Goal: Participate in discussion: Engage in conversation with other users on a specific topic

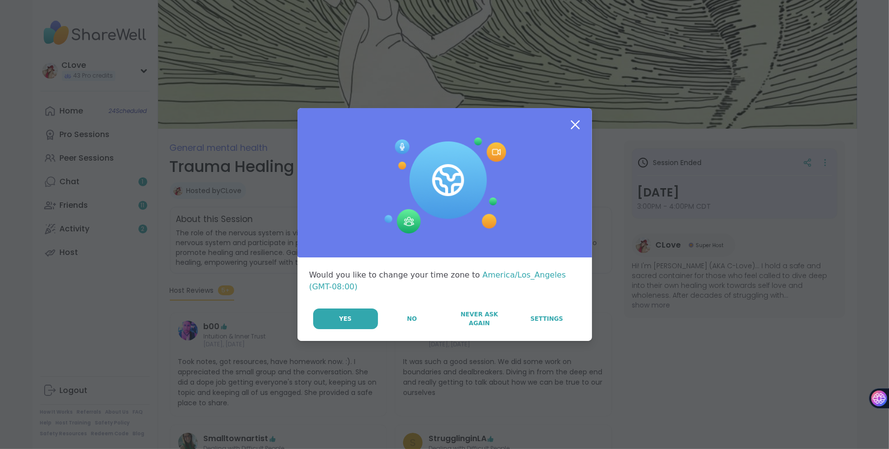
click at [577, 125] on icon at bounding box center [576, 125] width 18 height 18
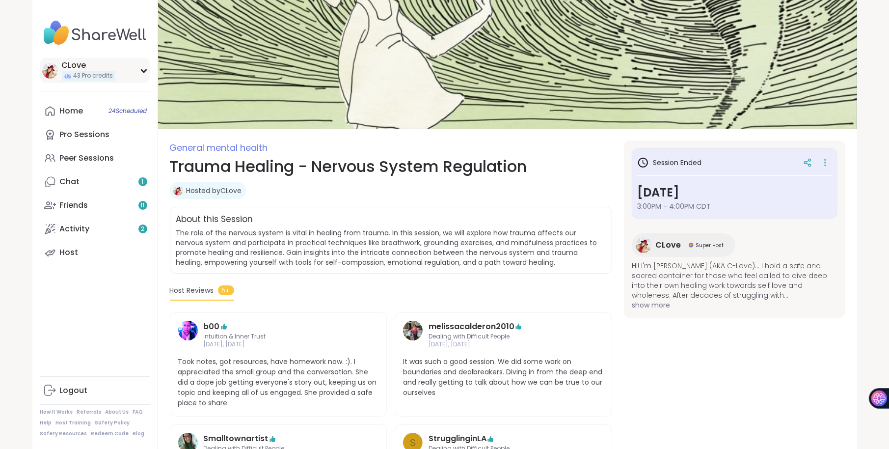
click at [82, 69] on div "CLove" at bounding box center [89, 65] width 54 height 11
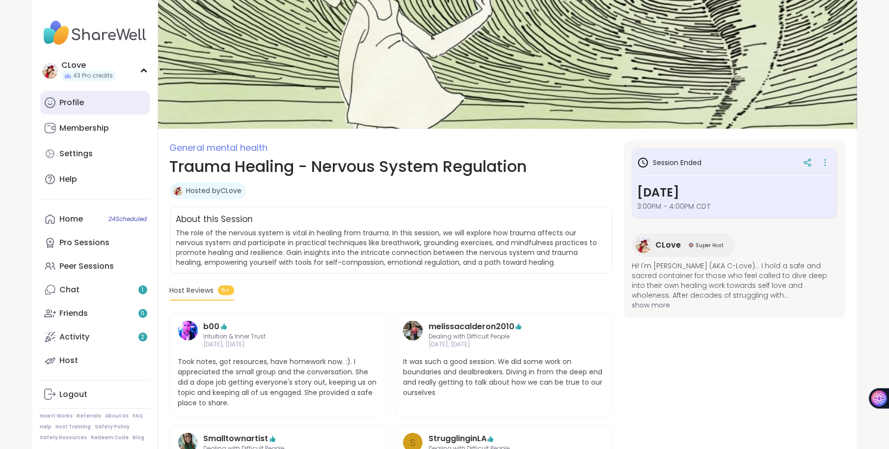
click at [70, 100] on div "Profile" at bounding box center [72, 102] width 25 height 11
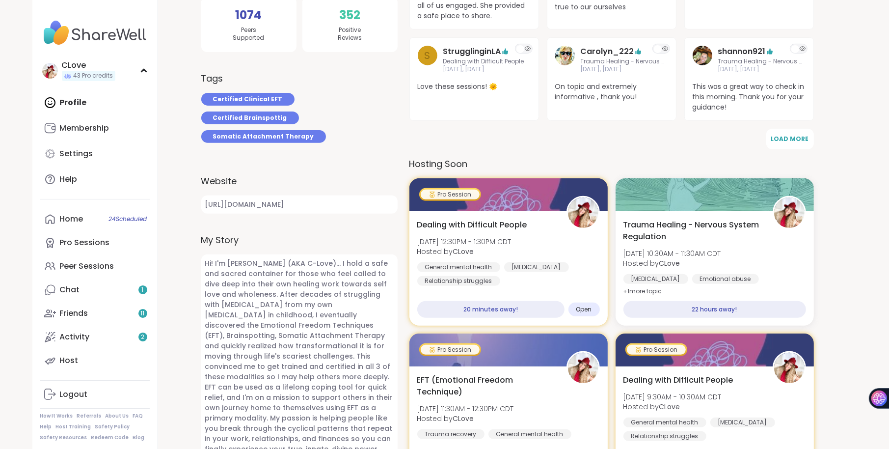
scroll to position [312, 0]
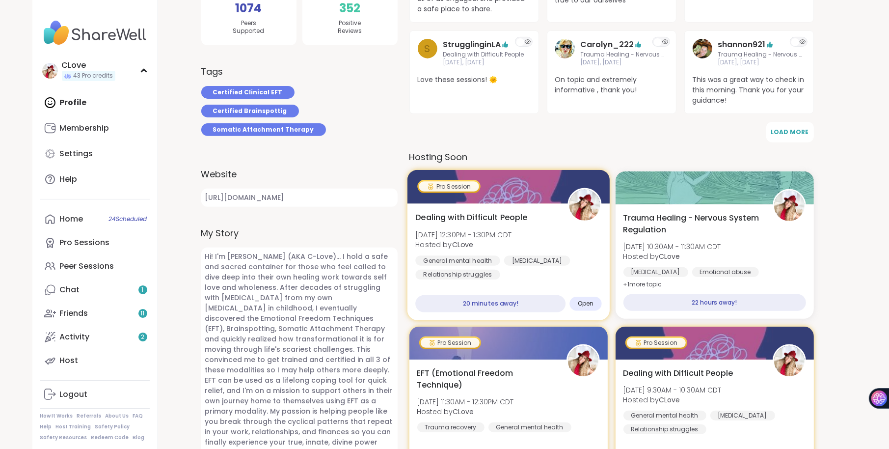
click at [460, 242] on b "CLove" at bounding box center [463, 245] width 22 height 10
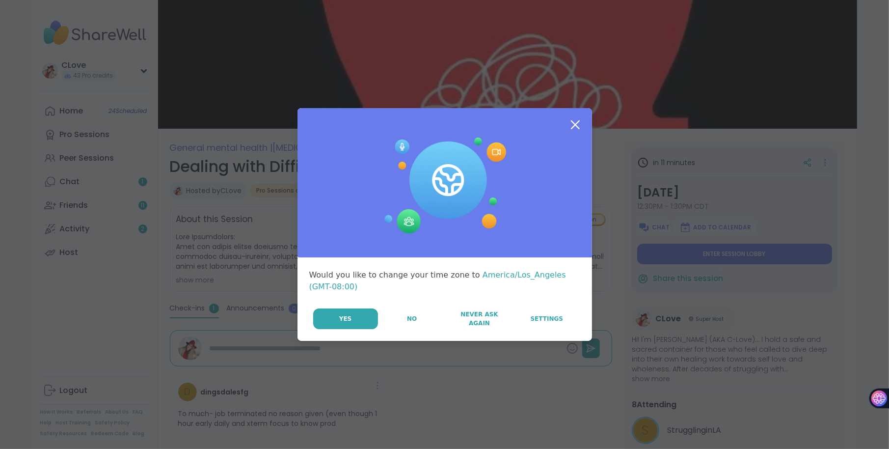
click at [576, 124] on icon at bounding box center [575, 124] width 9 height 9
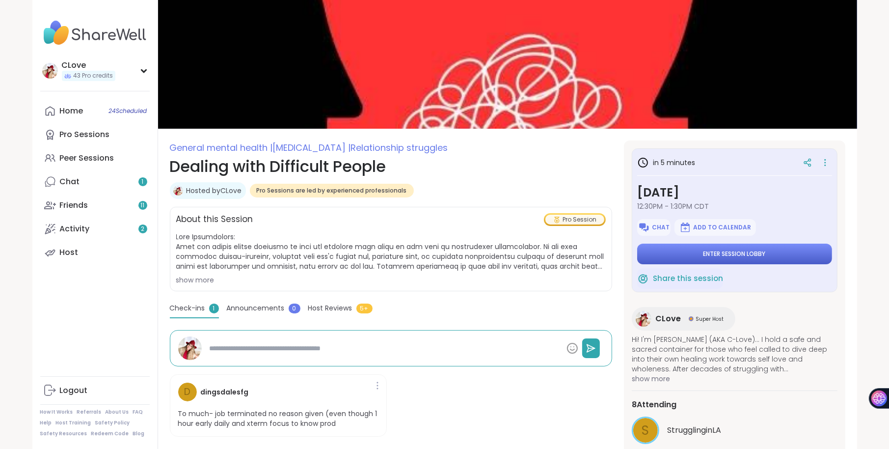
click at [696, 254] on button "Enter session lobby" at bounding box center [734, 253] width 195 height 21
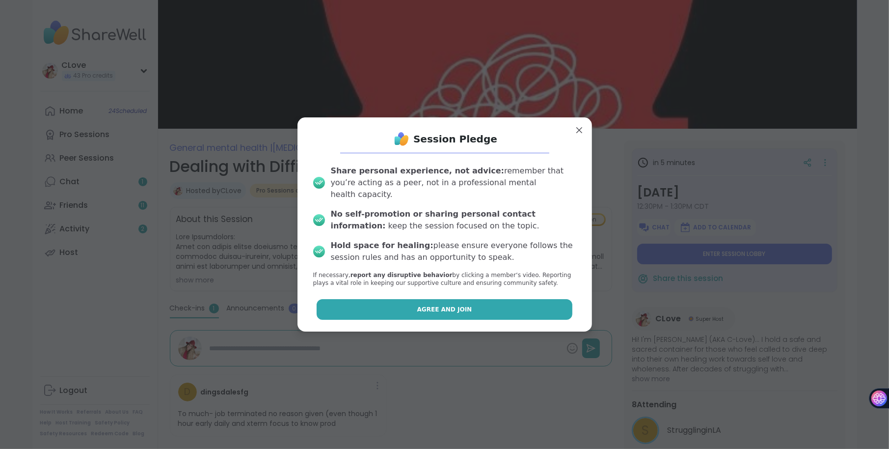
click at [418, 303] on button "Agree and Join" at bounding box center [445, 309] width 256 height 21
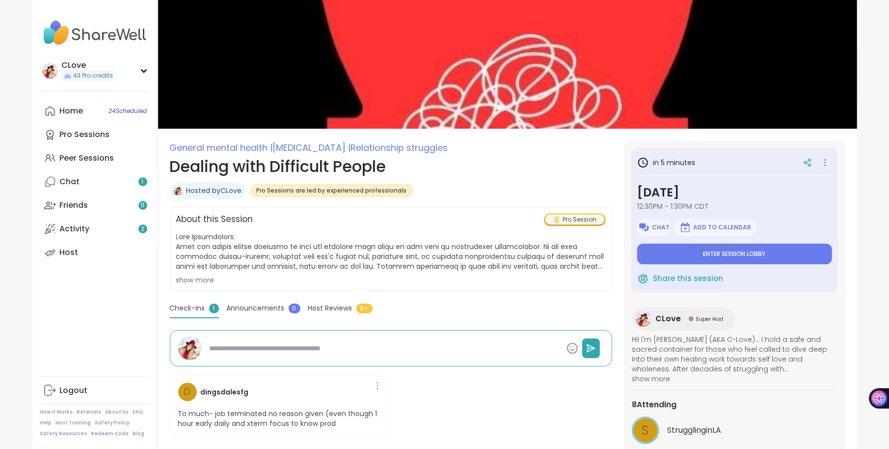
type textarea "*"
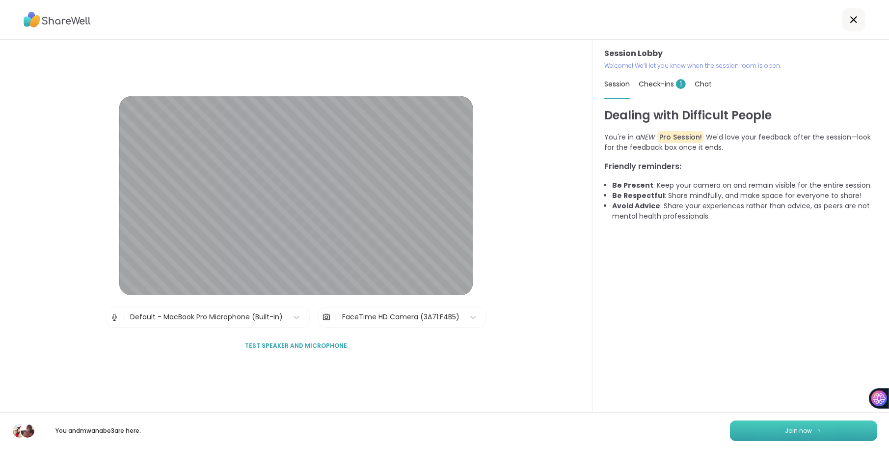
click at [779, 432] on button "Join now" at bounding box center [803, 430] width 147 height 21
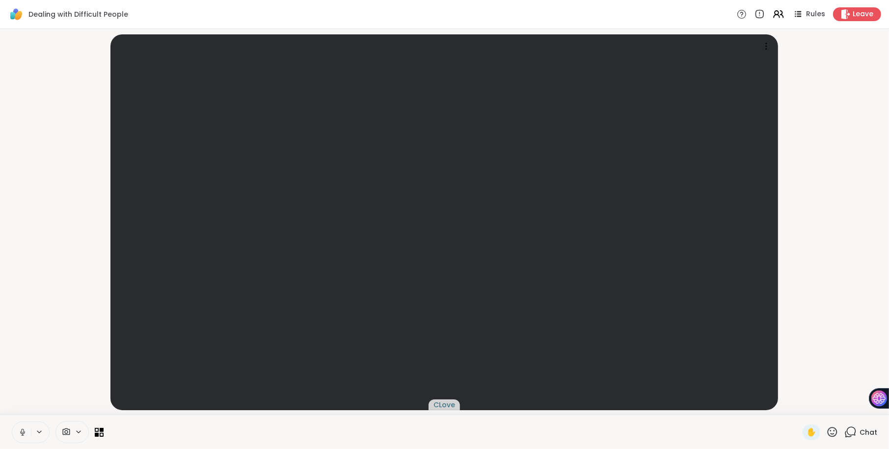
click at [858, 430] on div "Chat" at bounding box center [860, 432] width 33 height 16
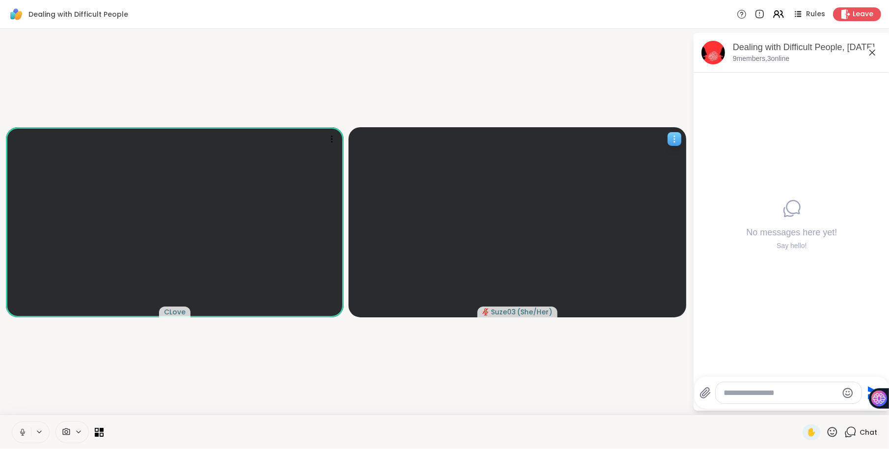
click at [674, 137] on icon at bounding box center [675, 139] width 10 height 10
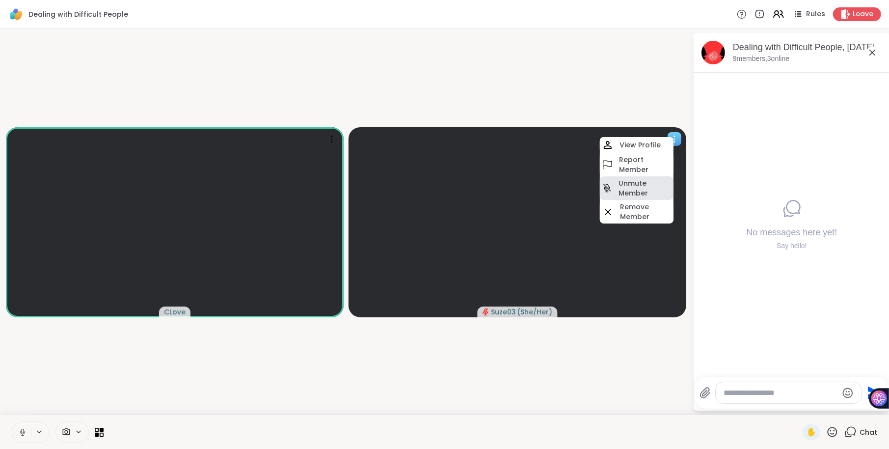
click at [629, 189] on h4 "Unmute Member" at bounding box center [645, 188] width 53 height 20
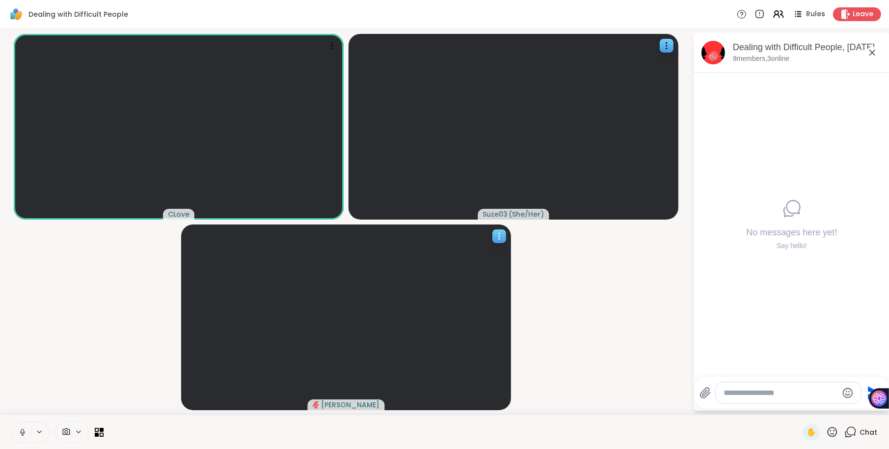
click at [498, 237] on icon at bounding box center [499, 236] width 10 height 10
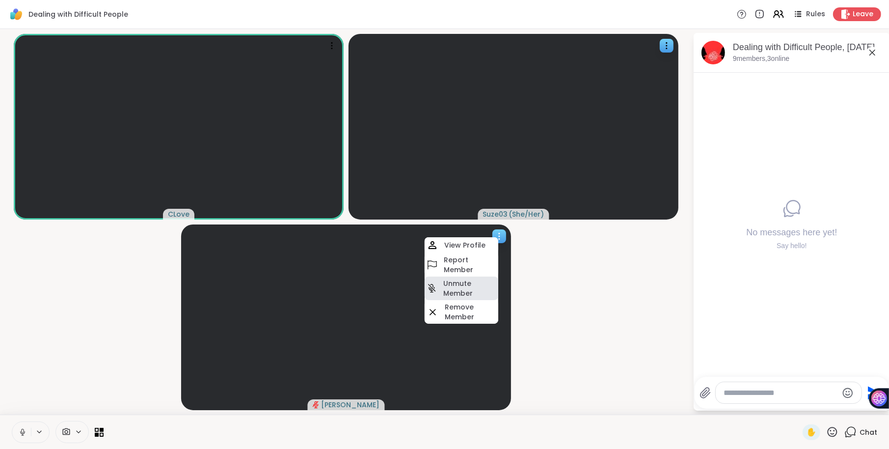
click at [464, 289] on h4 "Unmute Member" at bounding box center [469, 288] width 53 height 20
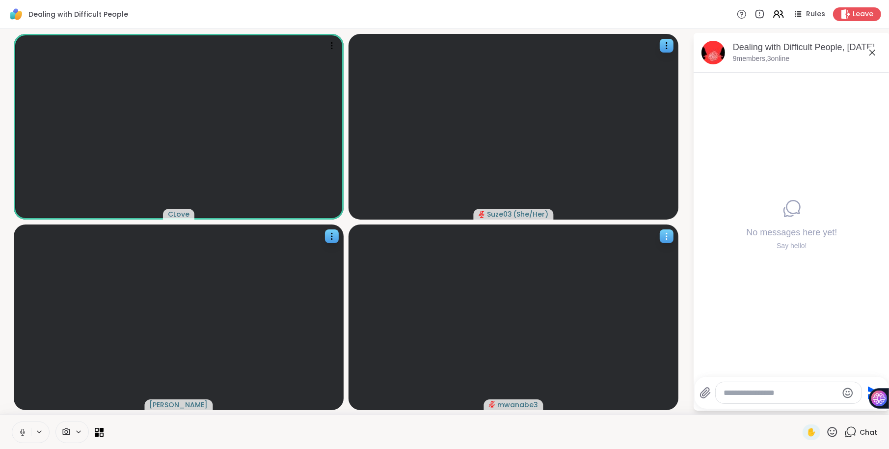
click at [664, 233] on icon at bounding box center [667, 236] width 10 height 10
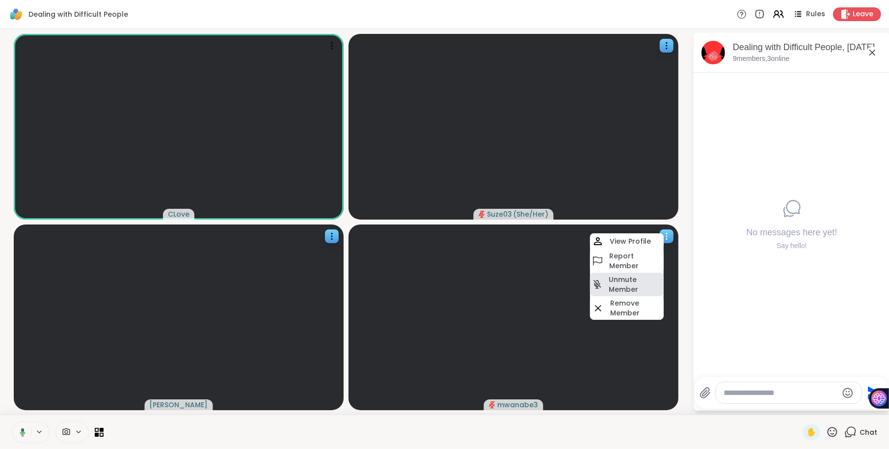
click at [623, 287] on h4 "Unmute Member" at bounding box center [635, 284] width 53 height 20
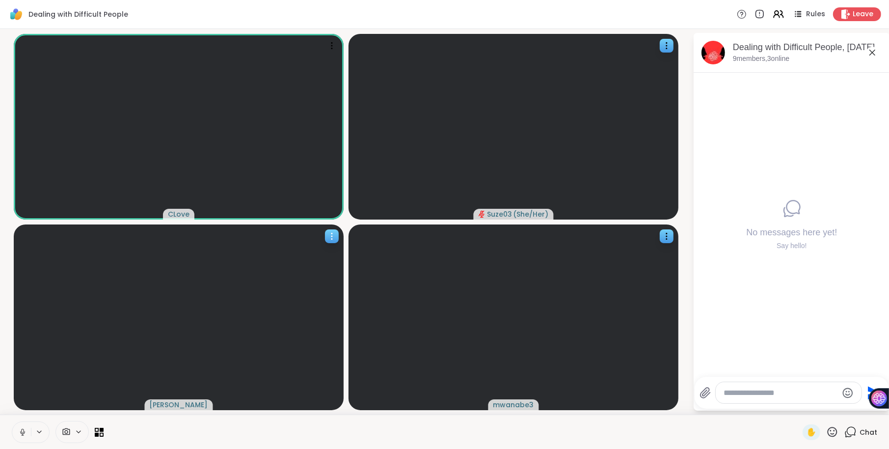
click at [333, 235] on icon at bounding box center [332, 236] width 10 height 10
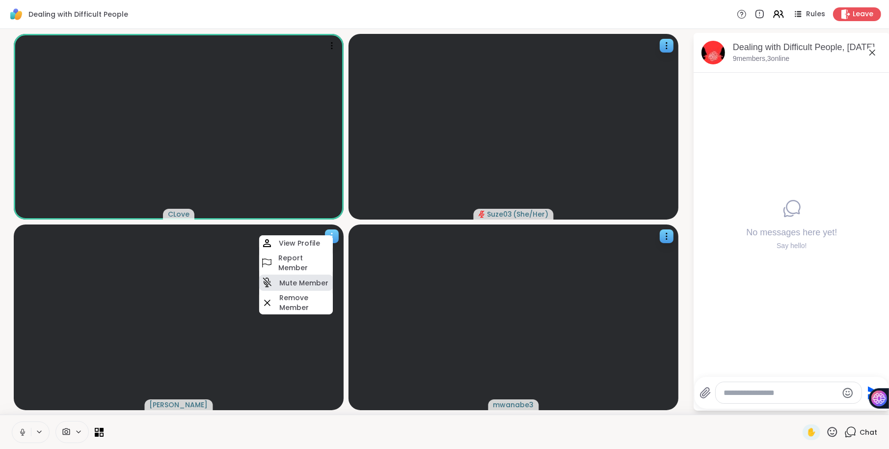
click at [302, 282] on h4 "Mute Member" at bounding box center [303, 283] width 49 height 10
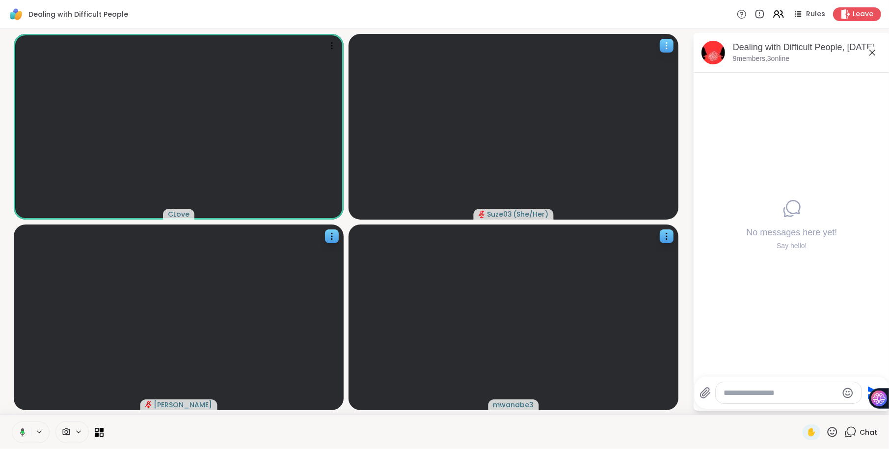
click at [662, 44] on icon at bounding box center [667, 46] width 10 height 10
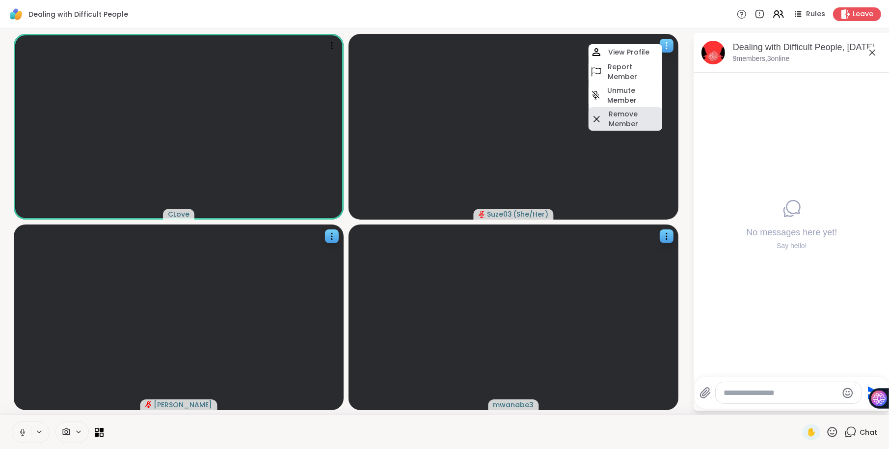
click at [623, 111] on h4 "Remove Member" at bounding box center [635, 119] width 52 height 20
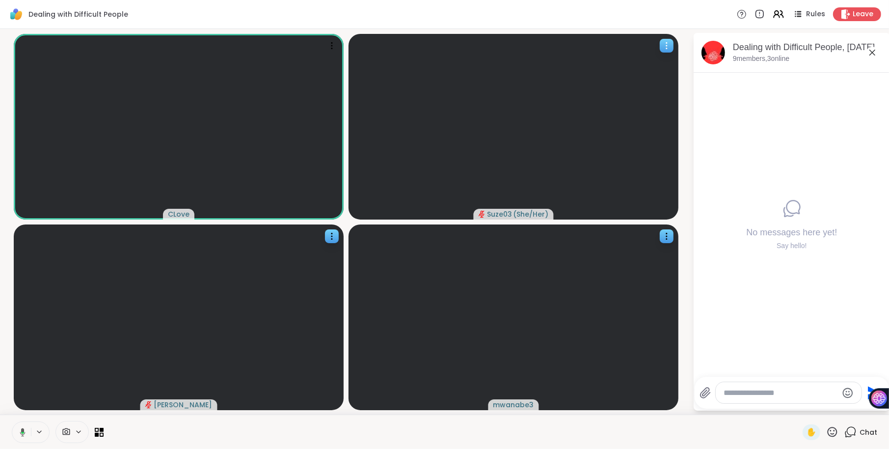
click at [655, 43] on video at bounding box center [514, 127] width 330 height 186
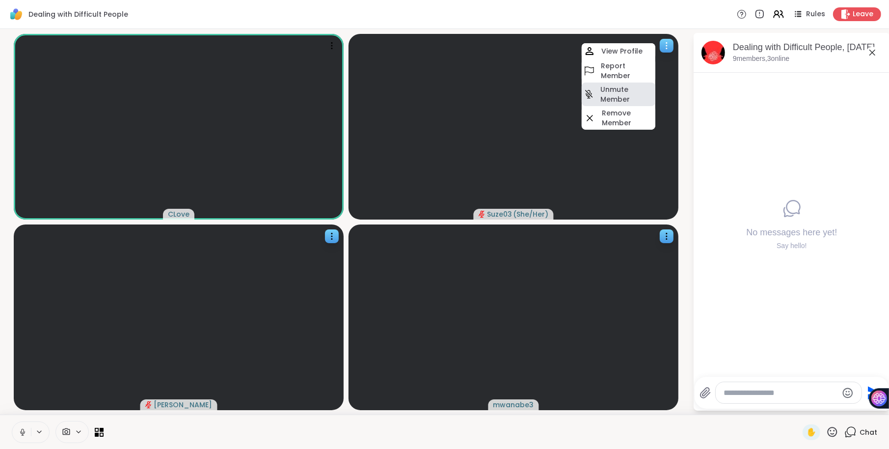
click at [619, 89] on h4 "Unmute Member" at bounding box center [626, 94] width 53 height 20
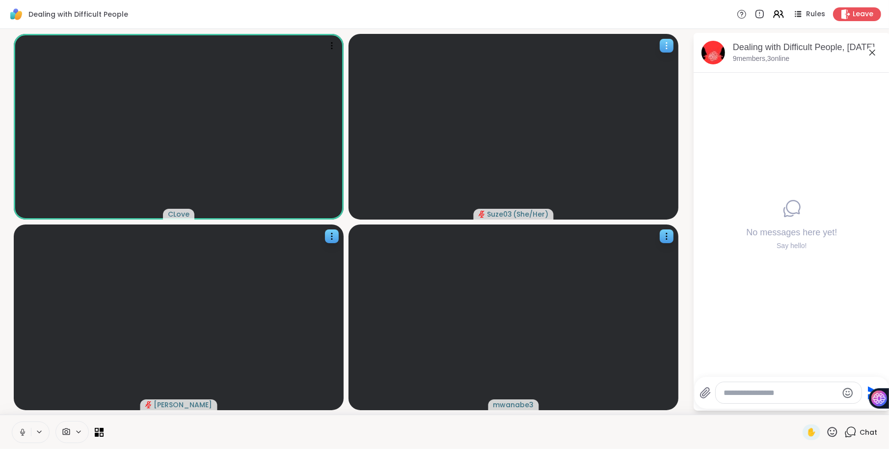
click at [669, 42] on icon at bounding box center [667, 46] width 10 height 10
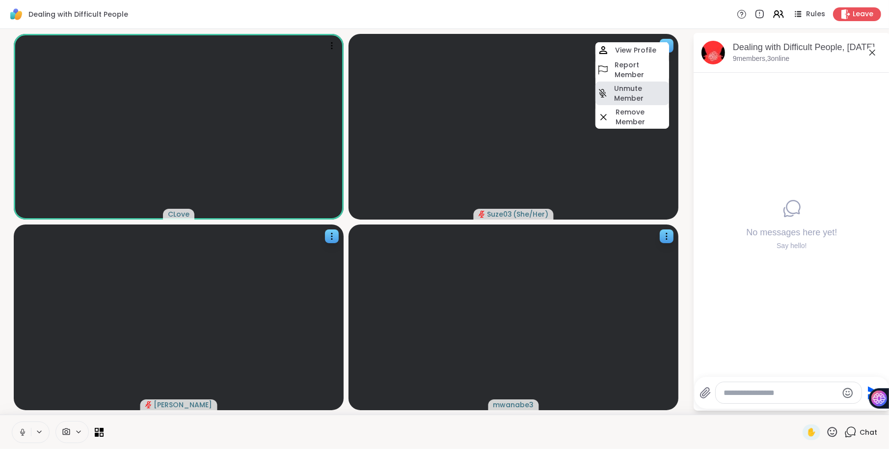
click at [650, 86] on h4 "Unmute Member" at bounding box center [640, 93] width 53 height 20
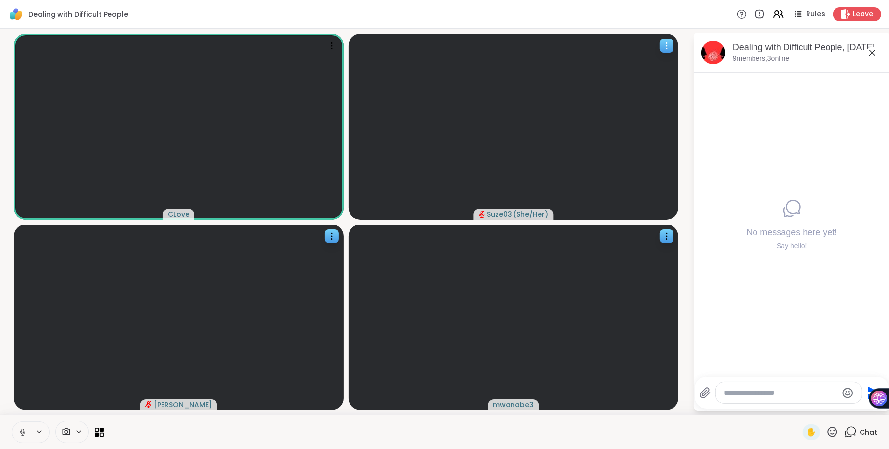
click at [666, 44] on icon at bounding box center [667, 46] width 10 height 10
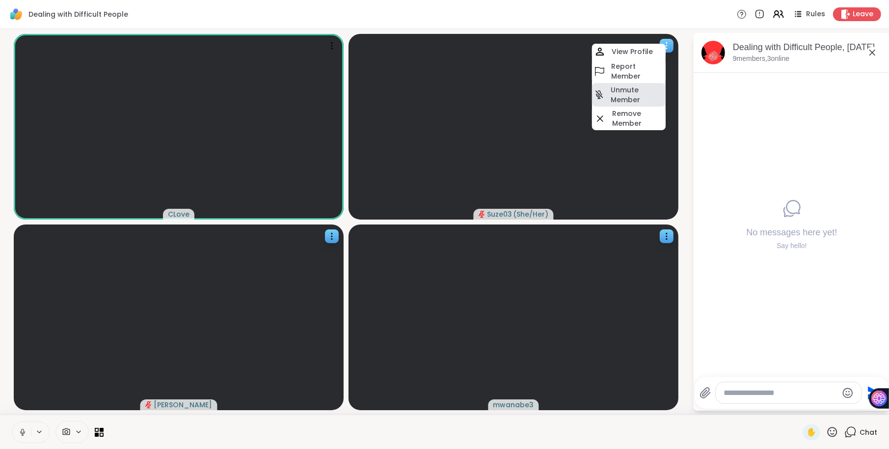
click at [649, 95] on h4 "Unmute Member" at bounding box center [637, 95] width 53 height 20
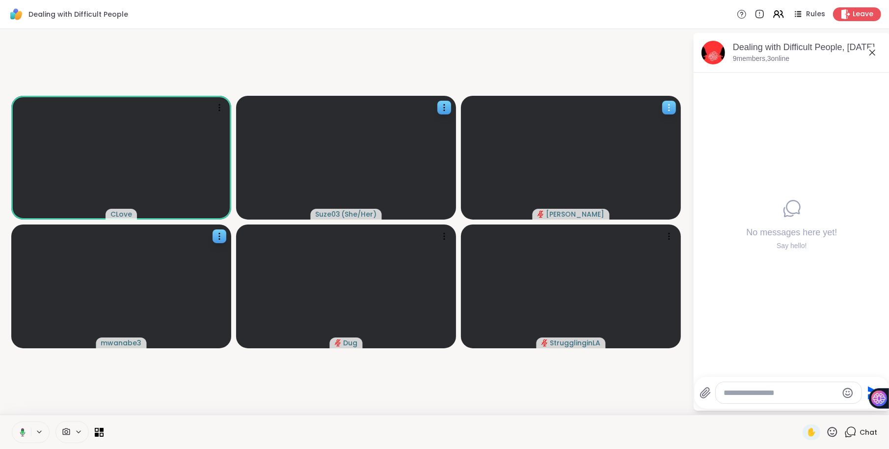
click at [665, 105] on icon at bounding box center [669, 108] width 10 height 10
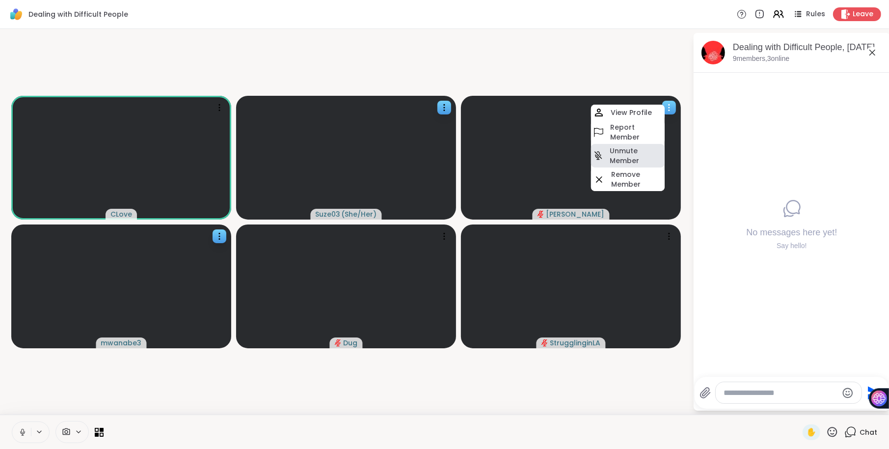
click at [645, 162] on h4 "Unmute Member" at bounding box center [636, 156] width 53 height 20
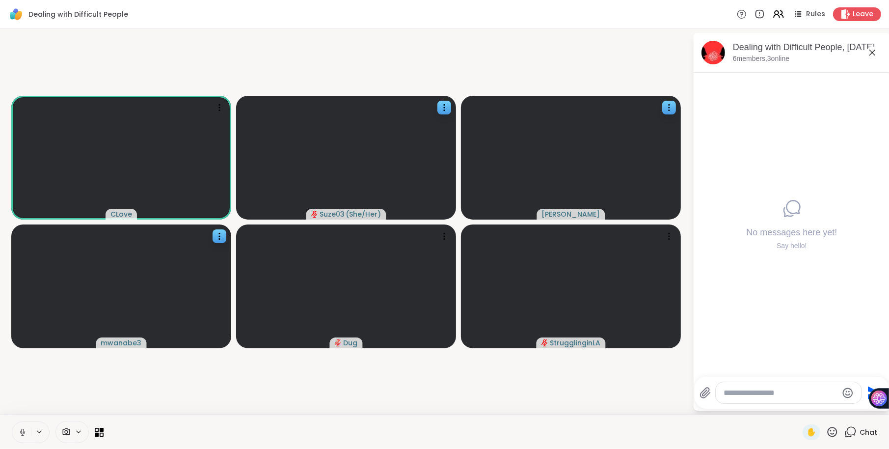
click at [756, 391] on textarea "Type your message" at bounding box center [781, 393] width 114 height 10
paste textarea "**********"
type textarea "**********"
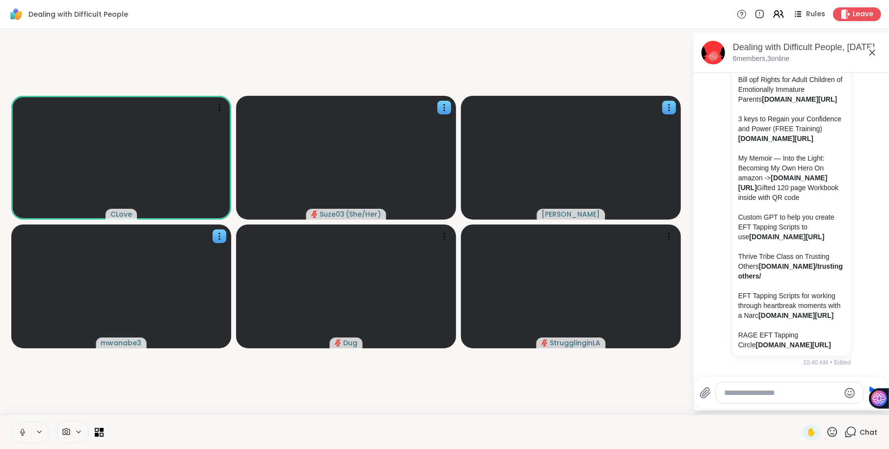
scroll to position [1013, 0]
drag, startPoint x: 767, startPoint y: 194, endPoint x: 735, endPoint y: 164, distance: 43.8
click at [735, 164] on div "docs.google.com/document/d/1gfhdksBLG_oa4KuyNmk6qk7Z_F9q2WnACBsdulxBUNg/edit?us…" at bounding box center [791, 45] width 118 height 621
copy p "3 keys to Regain your Confidence and Power (FREE Training) cassandralovelambert…"
click at [750, 396] on textarea "Type your message" at bounding box center [782, 393] width 115 height 10
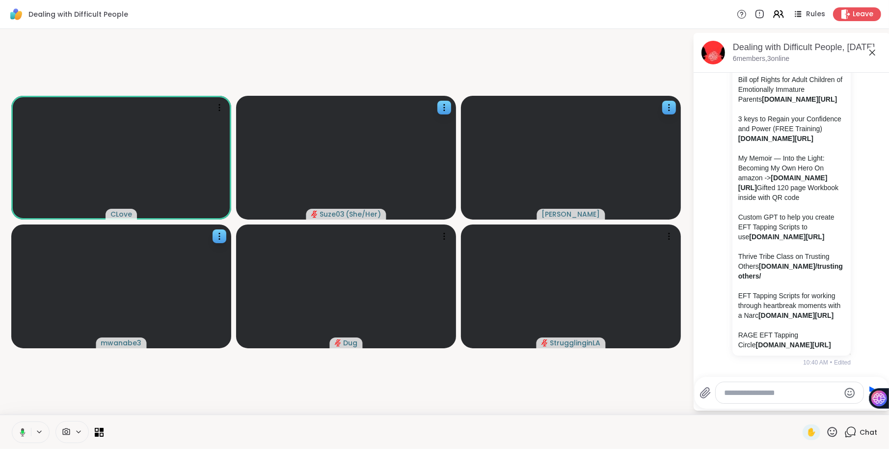
paste textarea "**********"
type textarea "**********"
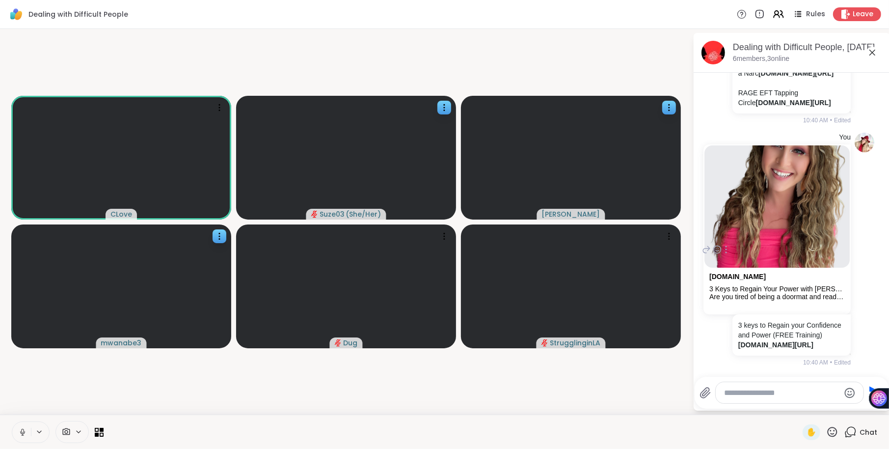
scroll to position [1378, 0]
click at [219, 236] on icon at bounding box center [219, 236] width 1 height 1
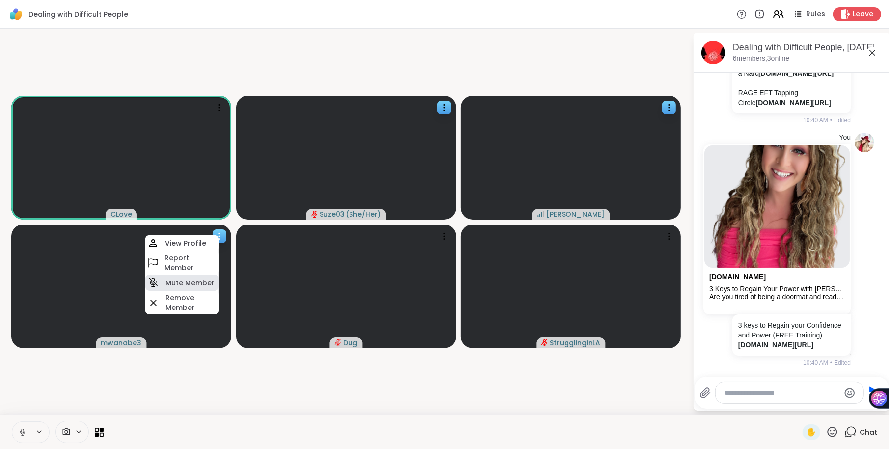
click at [196, 279] on h4 "Mute Member" at bounding box center [189, 283] width 49 height 10
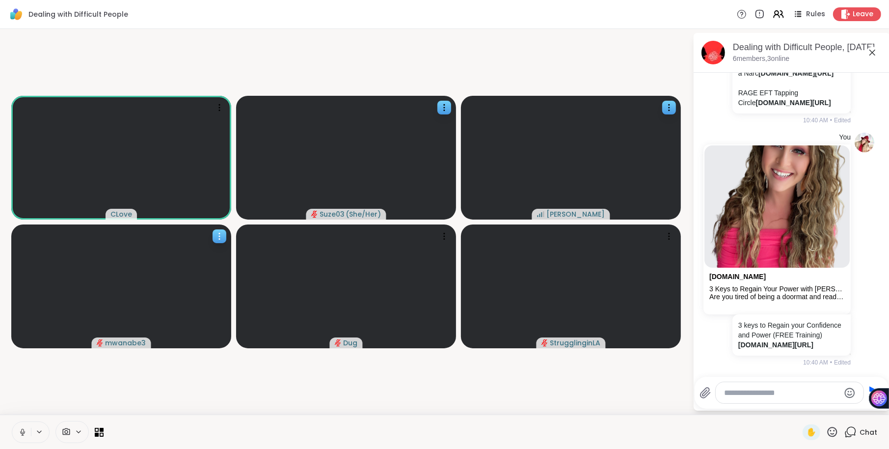
click at [214, 235] on div at bounding box center [220, 236] width 14 height 14
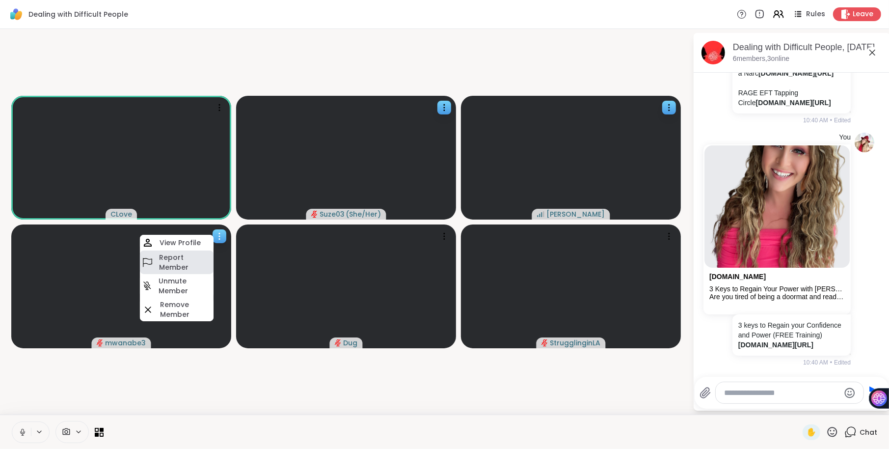
click at [193, 272] on div "Report Member" at bounding box center [177, 262] width 74 height 24
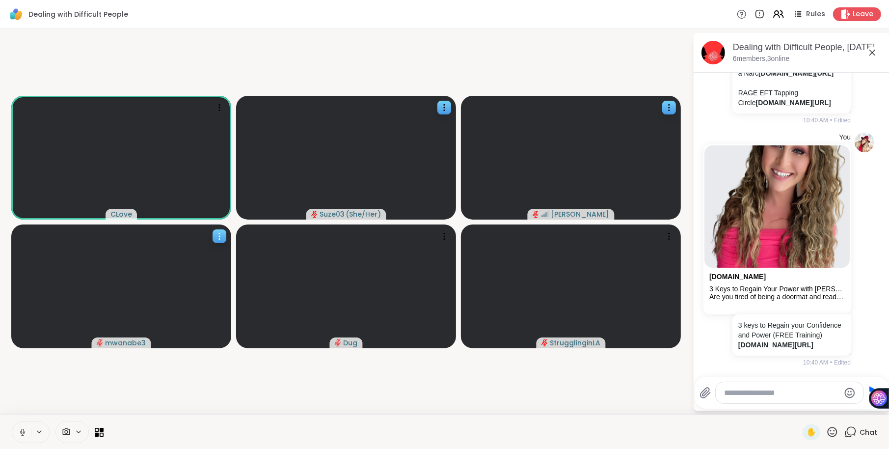
click at [218, 232] on icon at bounding box center [220, 236] width 10 height 10
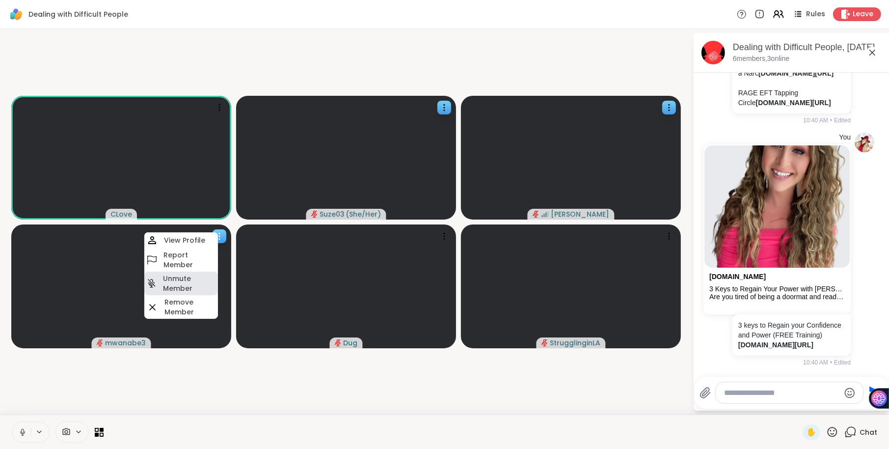
click at [178, 286] on h4 "Unmute Member" at bounding box center [189, 283] width 53 height 20
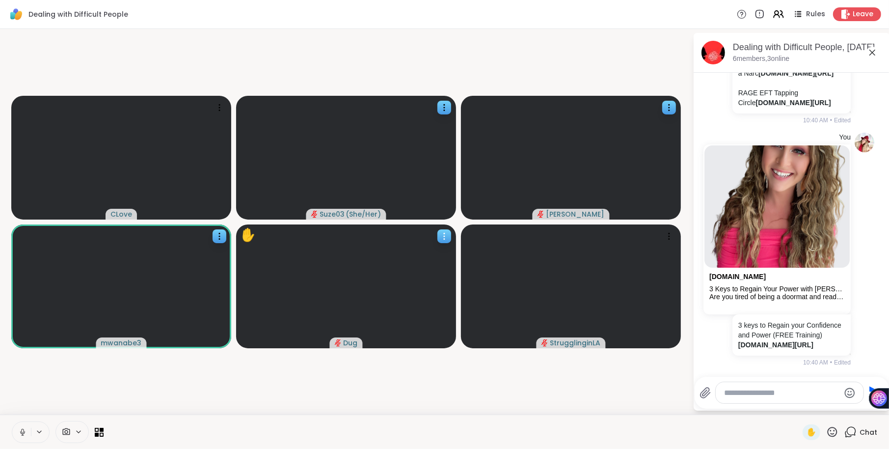
click at [444, 236] on icon at bounding box center [444, 236] width 1 height 1
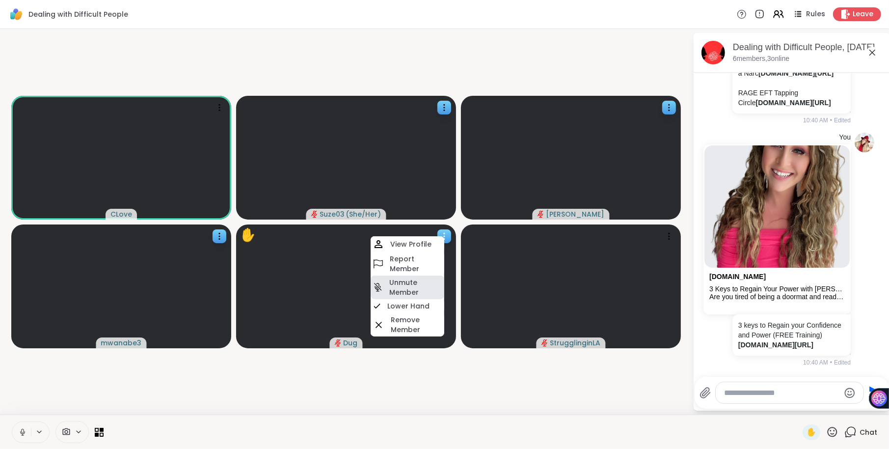
click at [407, 288] on h4 "Unmute Member" at bounding box center [415, 287] width 53 height 20
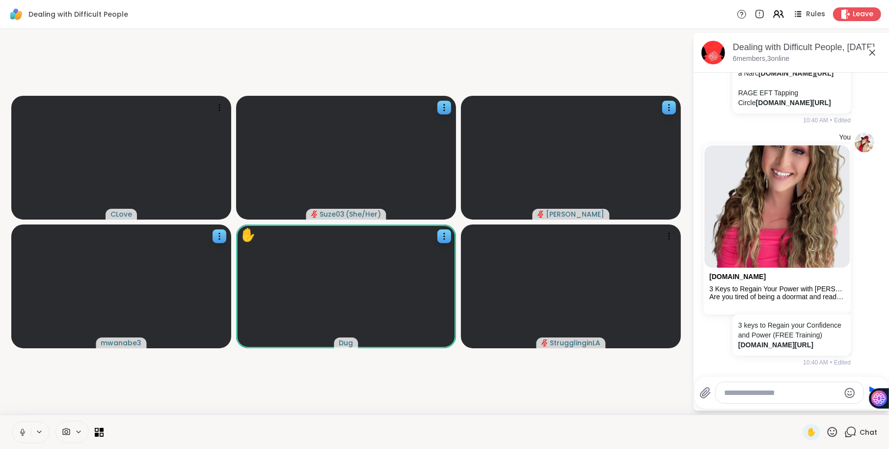
click at [767, 397] on textarea "Type your message" at bounding box center [782, 393] width 115 height 10
type textarea "**********"
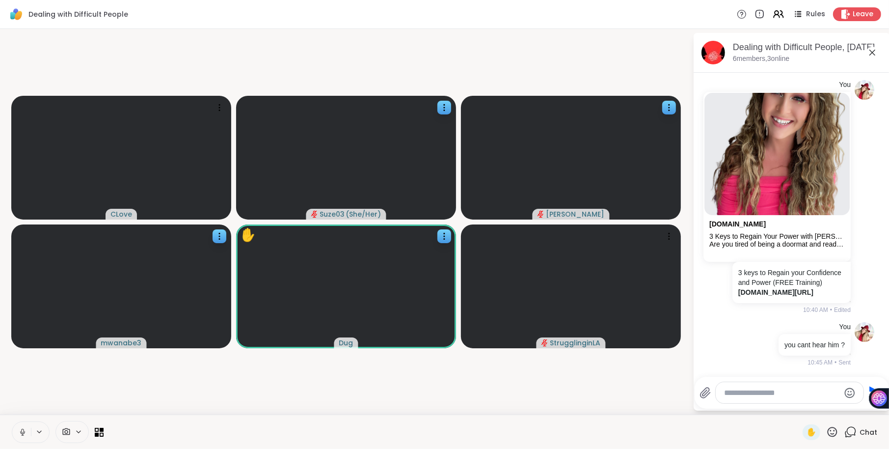
scroll to position [1430, 0]
type textarea "*********"
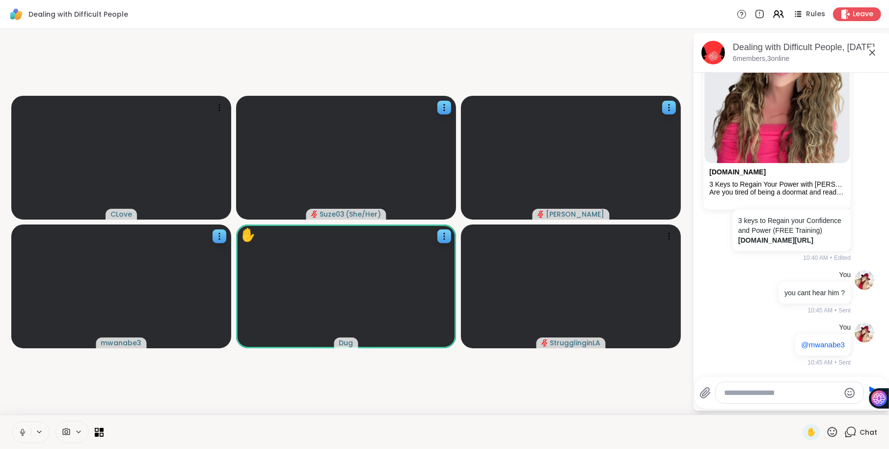
scroll to position [1482, 0]
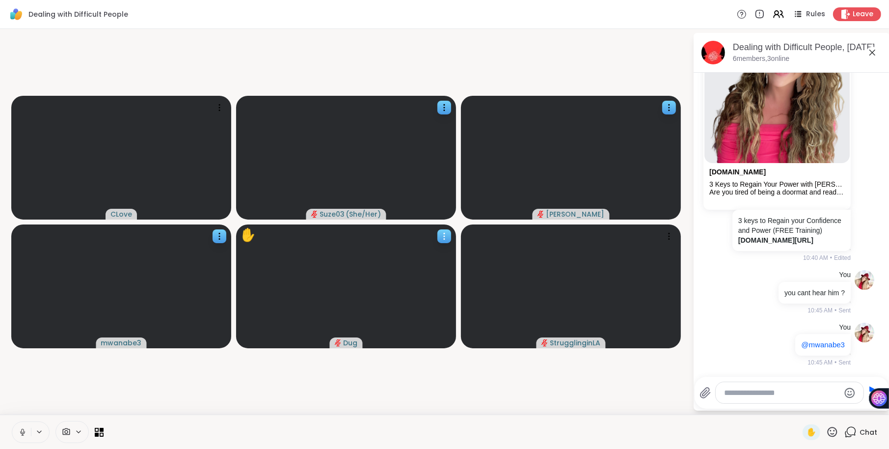
click at [446, 238] on icon at bounding box center [444, 236] width 10 height 10
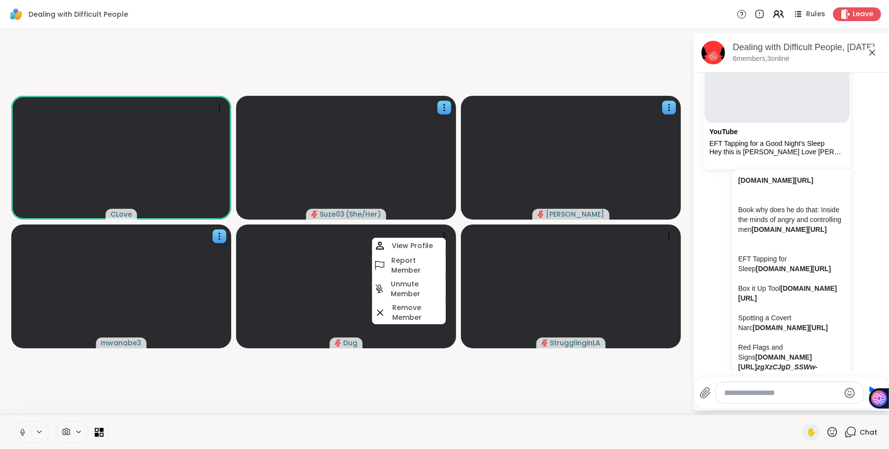
scroll to position [496, 0]
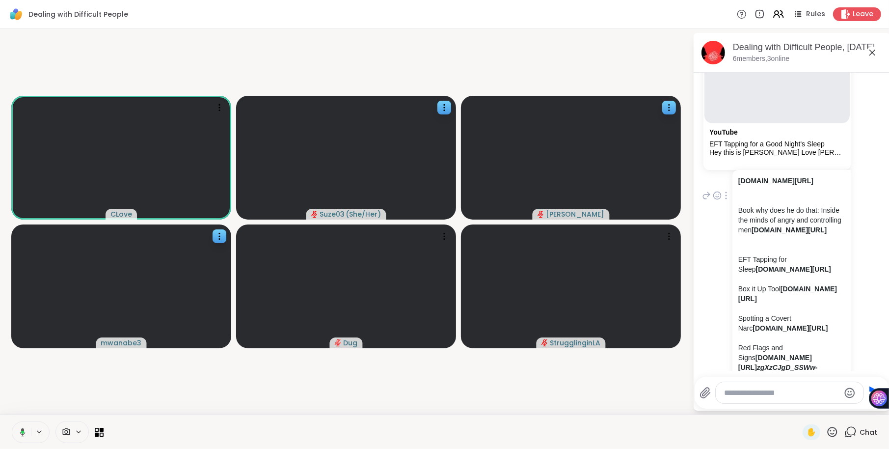
drag, startPoint x: 792, startPoint y: 211, endPoint x: 734, endPoint y: 179, distance: 65.9
copy link "docs.google.com/document/d/1gfhdksBLG_oa4KuyNmk6qk7Z_F9q2WnACBsdulxBUNg/edit?us…"
click at [738, 392] on textarea "Type your message" at bounding box center [782, 393] width 115 height 10
paste textarea "**********"
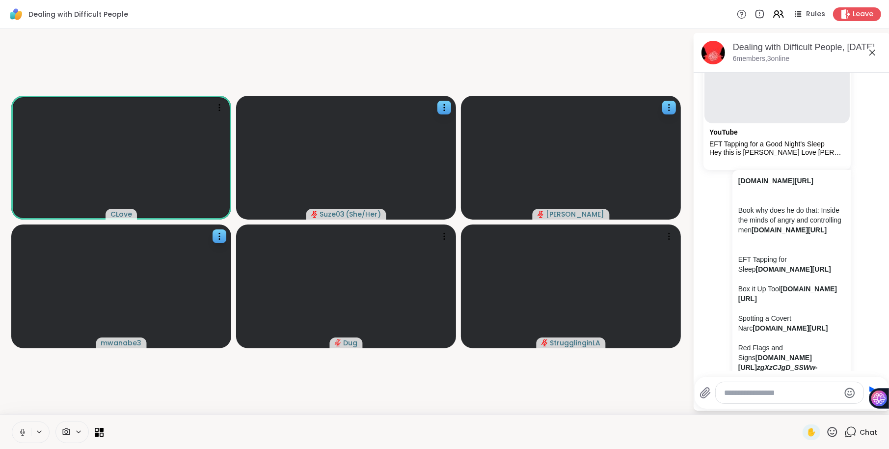
type textarea "**********"
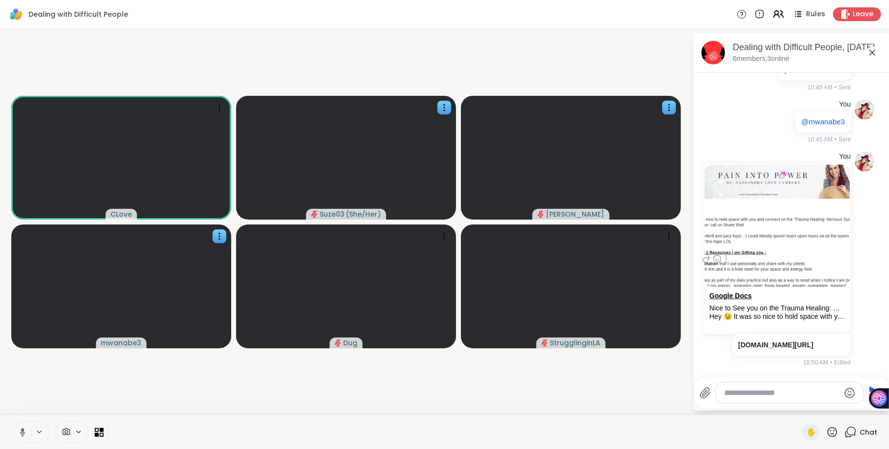
scroll to position [1692, 0]
click at [445, 236] on icon at bounding box center [444, 236] width 10 height 10
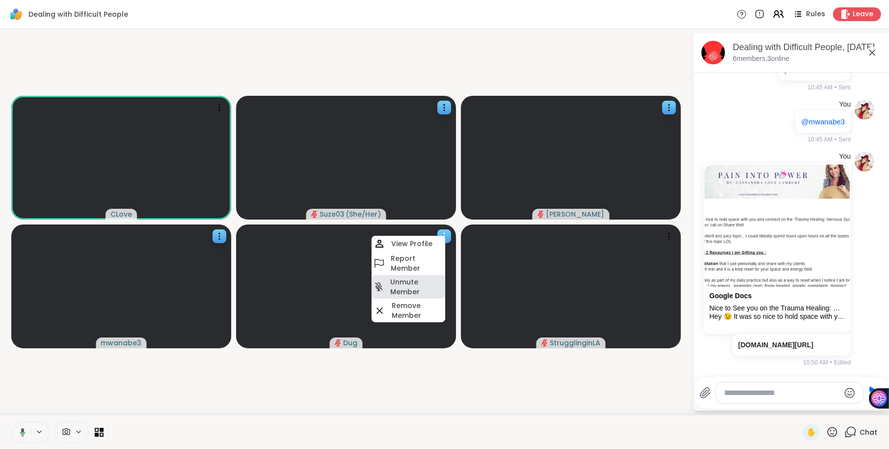
click at [409, 283] on h4 "Unmute Member" at bounding box center [416, 287] width 53 height 20
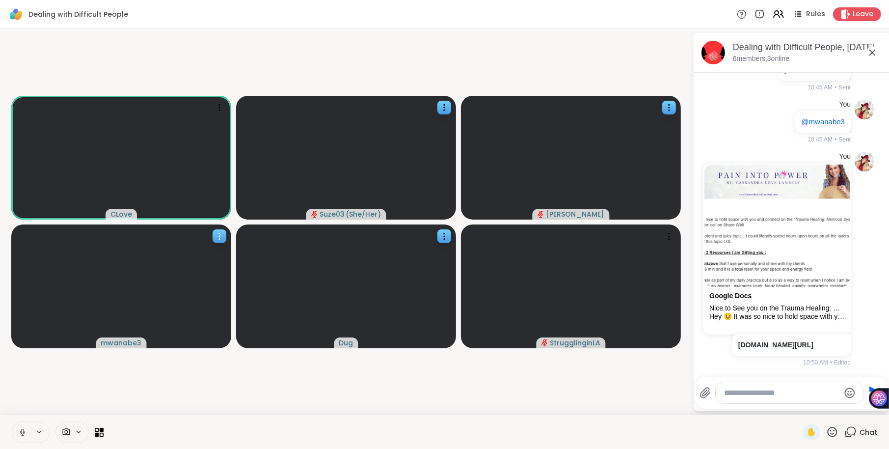
click at [220, 233] on icon at bounding box center [220, 236] width 10 height 10
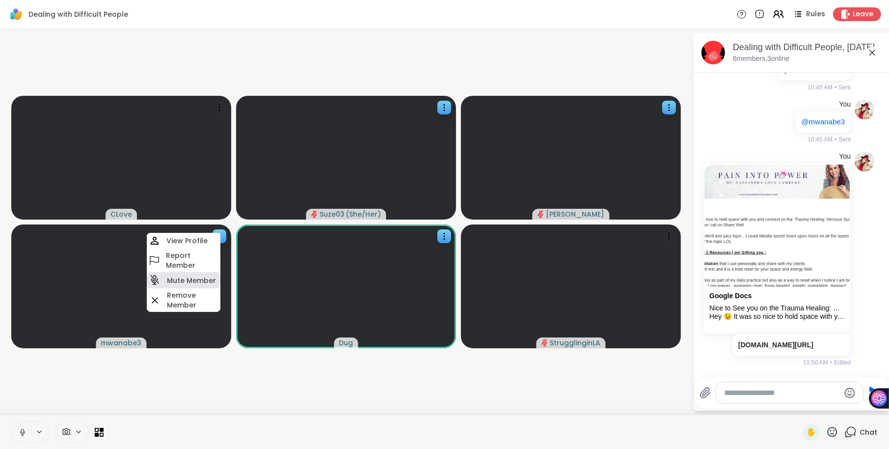
click at [198, 277] on h4 "Mute Member" at bounding box center [191, 280] width 49 height 10
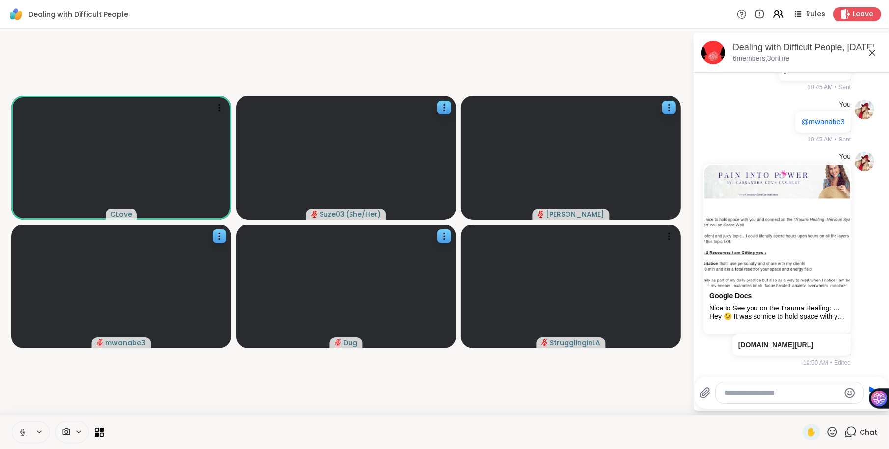
scroll to position [1844, 0]
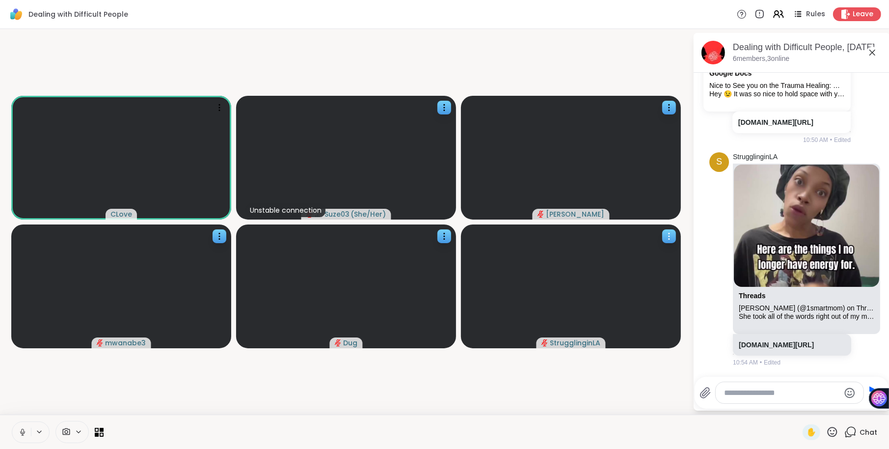
click at [671, 235] on icon at bounding box center [669, 236] width 10 height 10
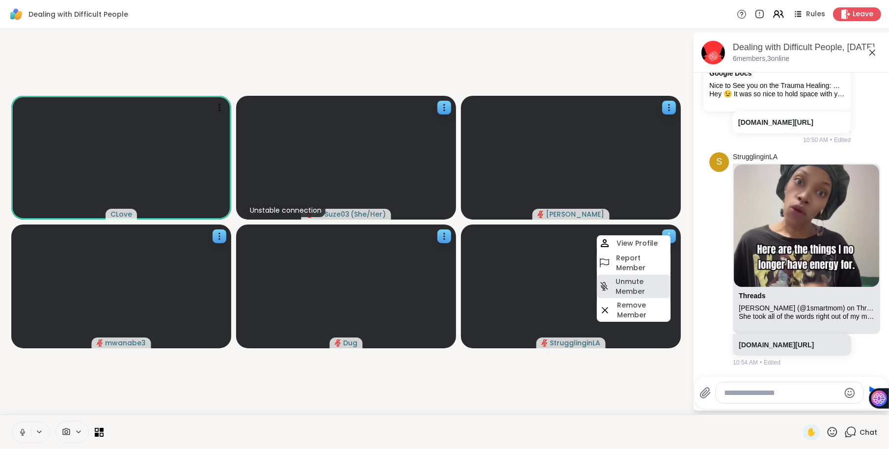
click at [621, 285] on h4 "Unmute Member" at bounding box center [642, 286] width 53 height 20
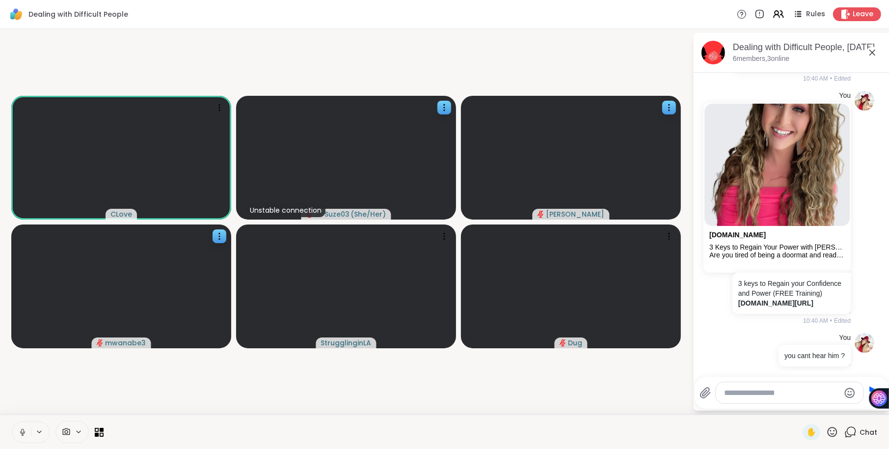
scroll to position [1220, 0]
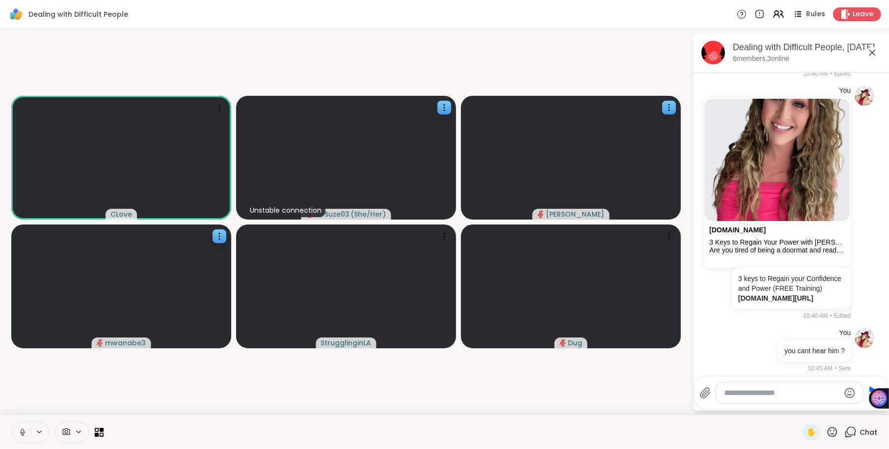
drag, startPoint x: 760, startPoint y: 255, endPoint x: 736, endPoint y: 228, distance: 36.2
copy p "RAGE EFT Tapping Circle ragereleasemethod.com/letsrage"
click at [731, 393] on textarea "Type your message" at bounding box center [782, 393] width 115 height 10
paste textarea "**********"
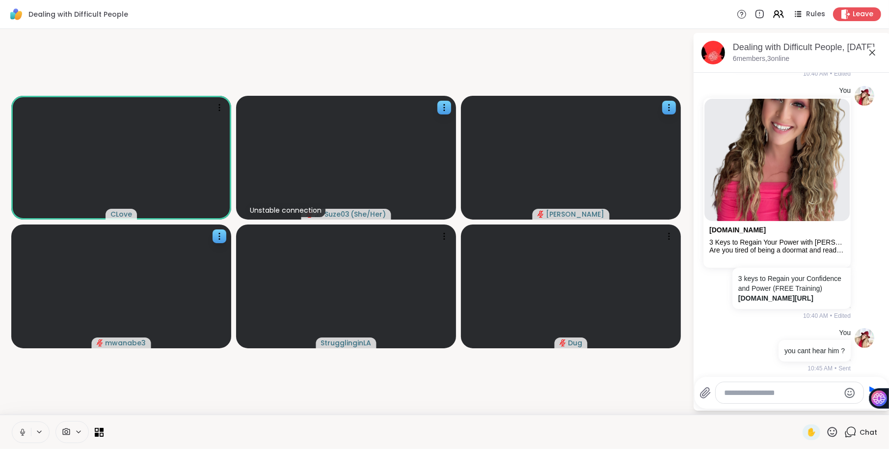
type textarea "**********"
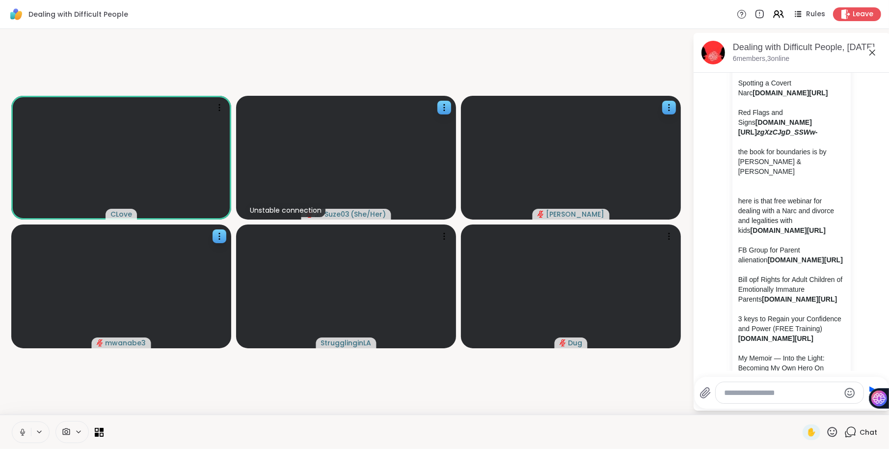
scroll to position [761, 0]
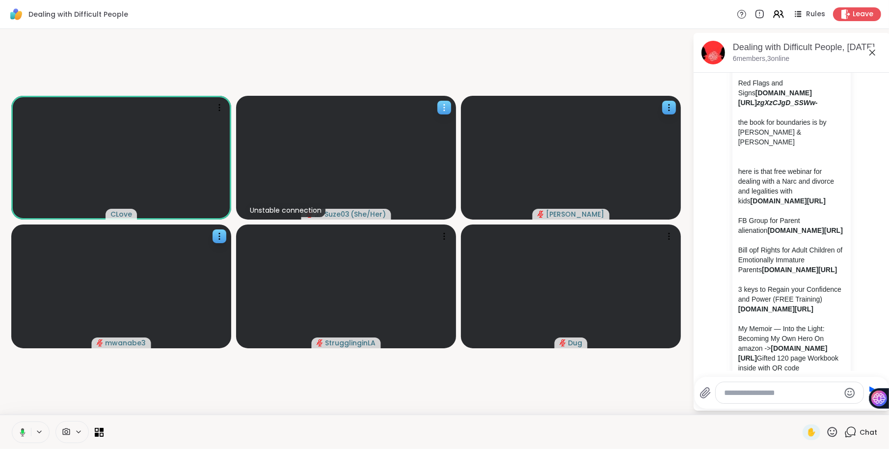
click at [448, 105] on icon at bounding box center [444, 108] width 10 height 10
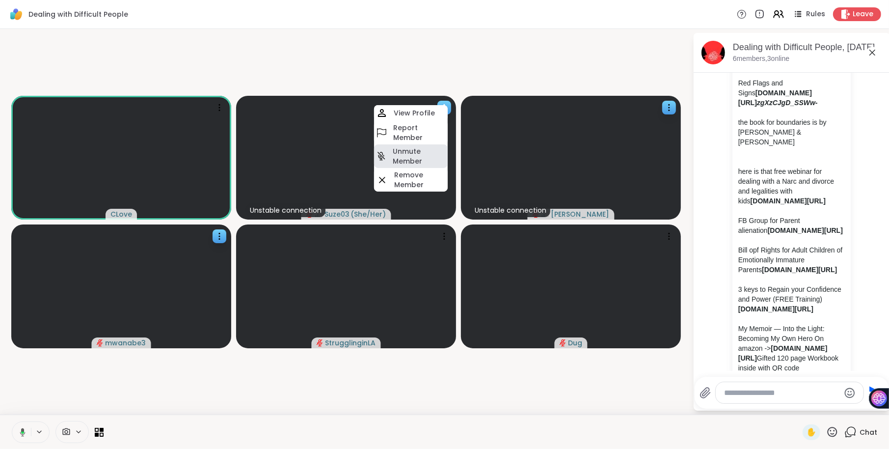
click at [419, 153] on h4 "Unmute Member" at bounding box center [419, 156] width 53 height 20
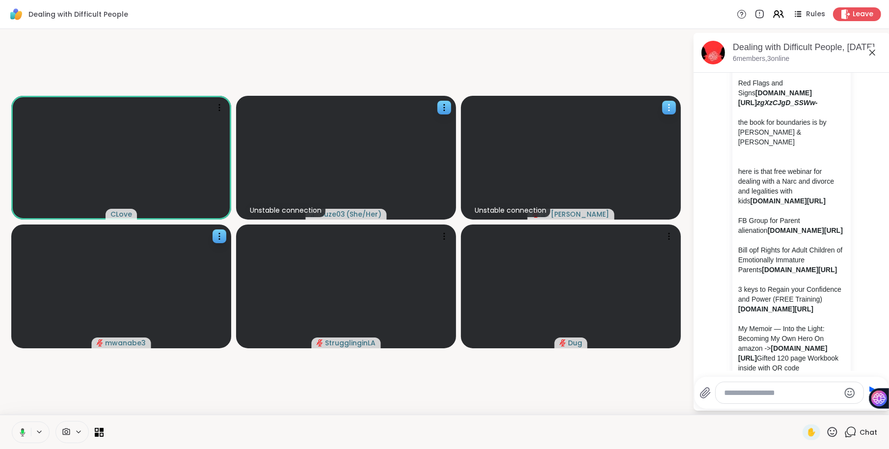
click at [674, 105] on div at bounding box center [669, 108] width 14 height 14
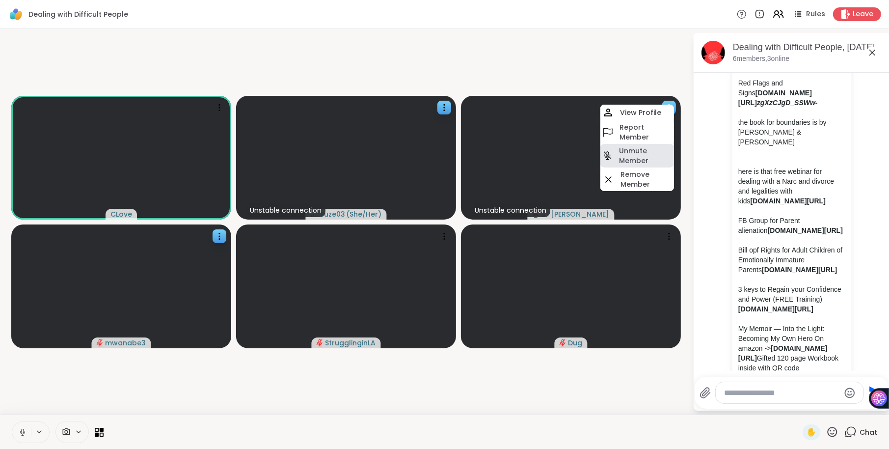
click at [636, 155] on h4 "Unmute Member" at bounding box center [645, 156] width 53 height 20
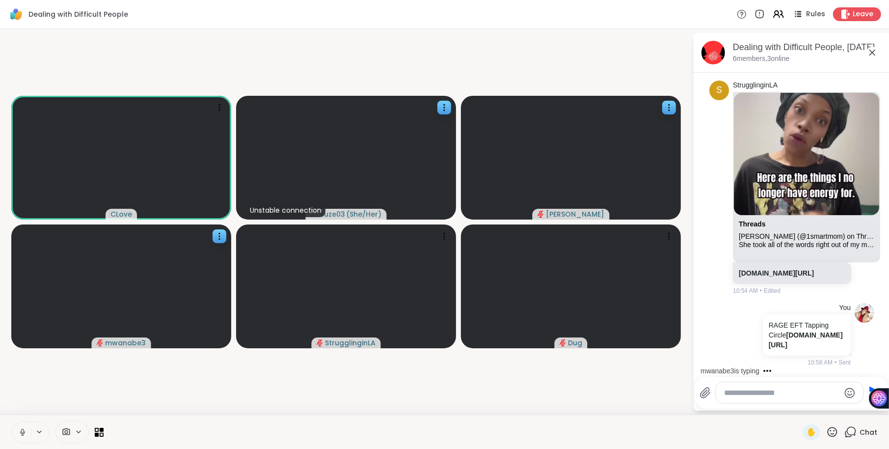
scroll to position [2076, 0]
click at [666, 106] on icon at bounding box center [669, 108] width 10 height 10
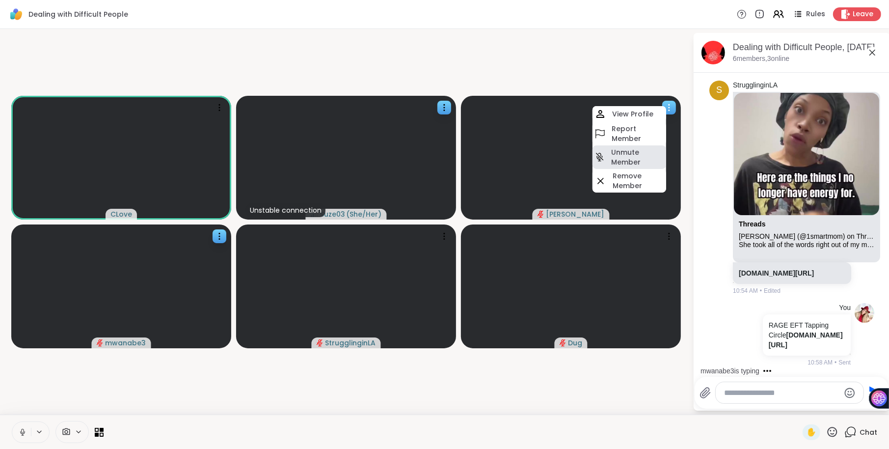
click at [651, 148] on h4 "Unmute Member" at bounding box center [637, 157] width 53 height 20
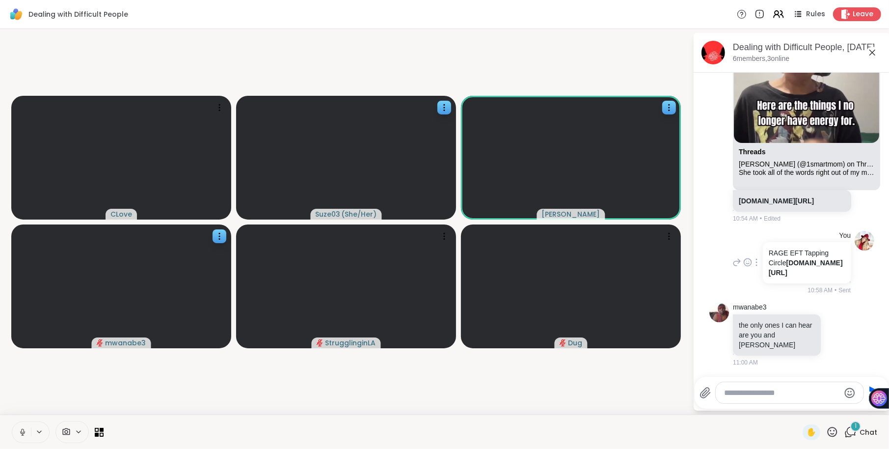
scroll to position [2138, 0]
click at [851, 338] on icon at bounding box center [849, 334] width 7 height 7
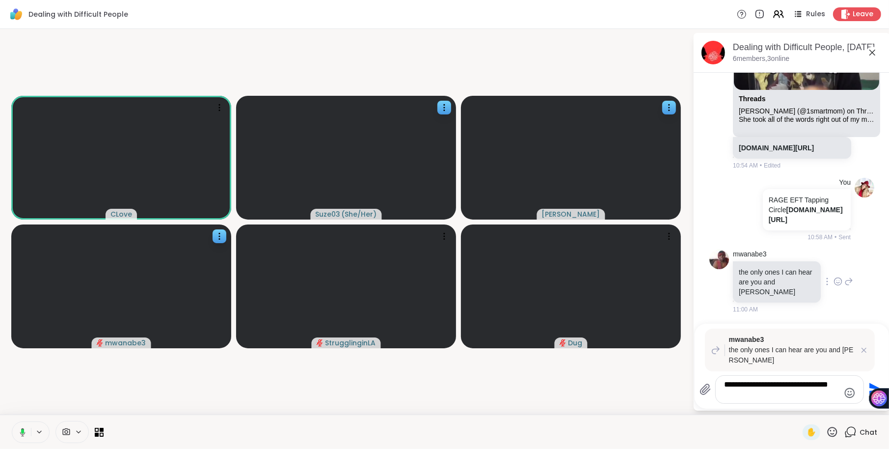
type textarea "**********"
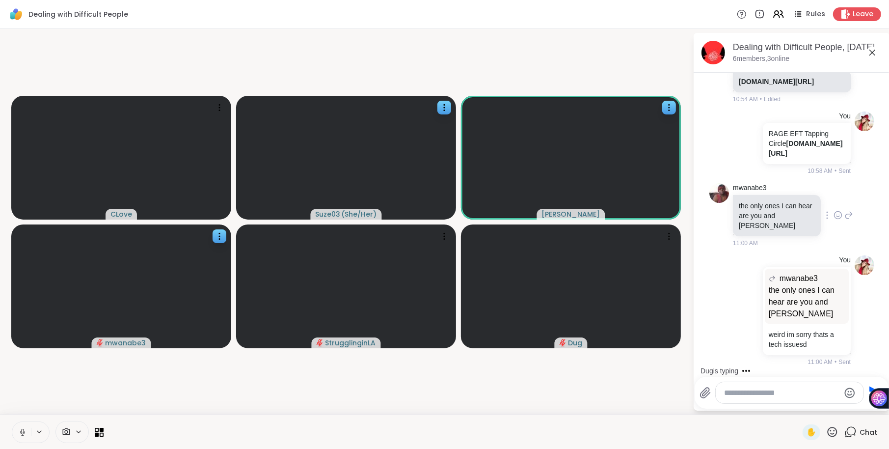
scroll to position [2308, 0]
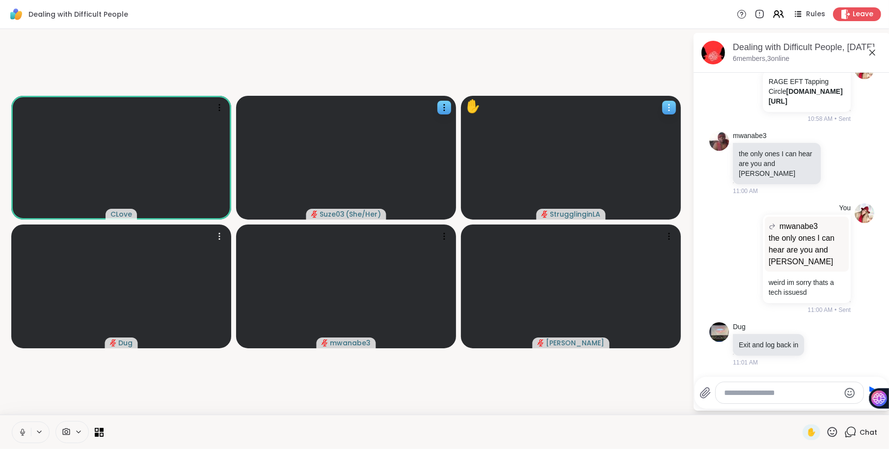
click at [665, 106] on icon at bounding box center [669, 108] width 10 height 10
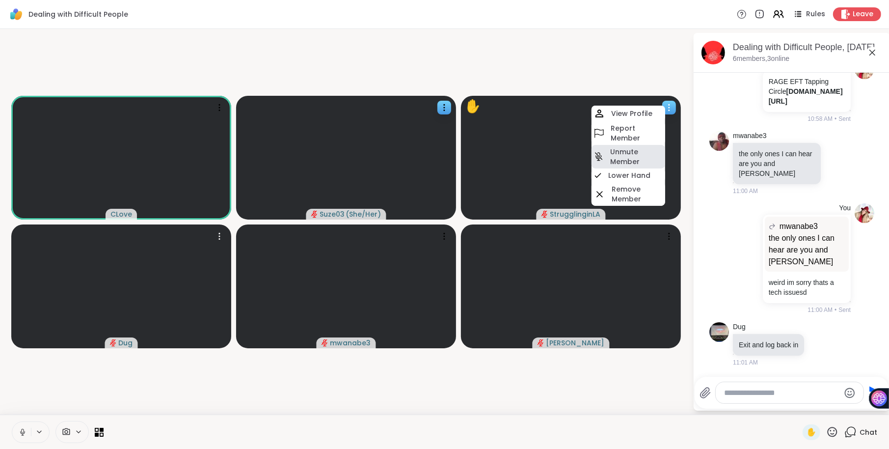
click at [622, 153] on h4 "Unmute Member" at bounding box center [636, 157] width 53 height 20
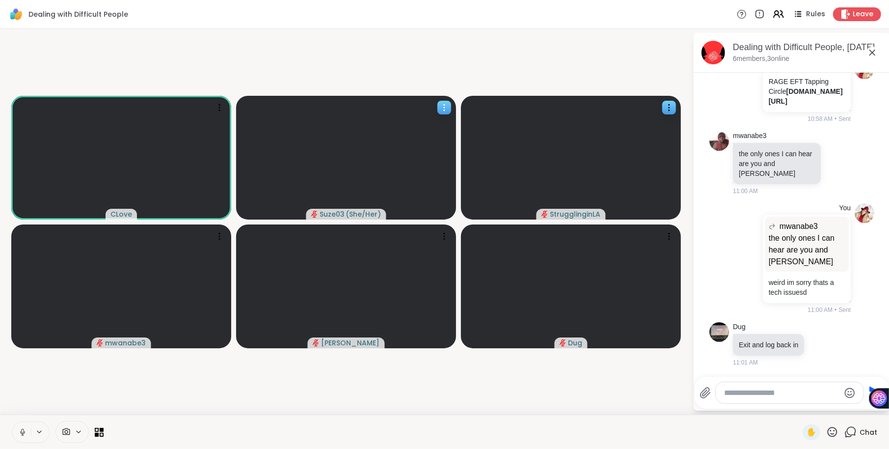
click at [445, 103] on icon at bounding box center [444, 108] width 10 height 10
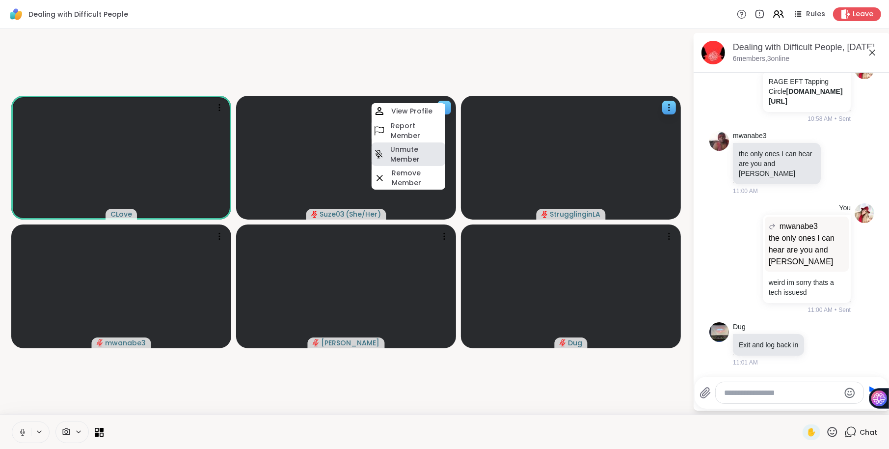
click at [419, 155] on h4 "Unmute Member" at bounding box center [416, 154] width 53 height 20
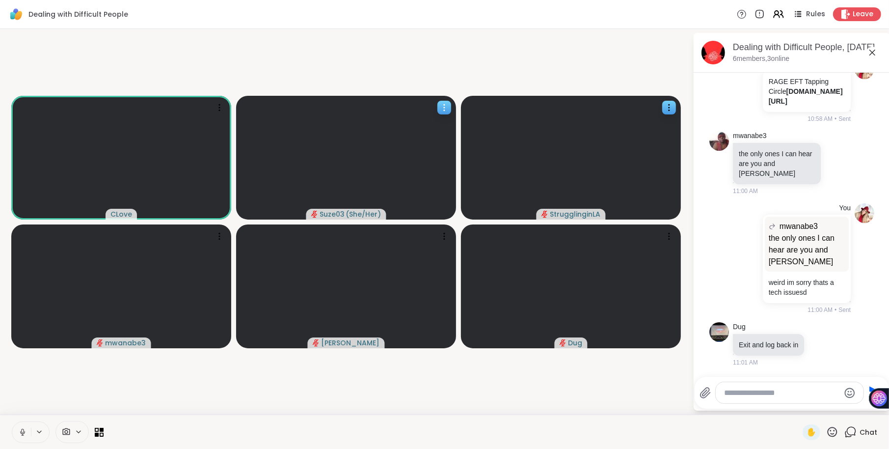
click at [443, 111] on icon at bounding box center [444, 108] width 10 height 10
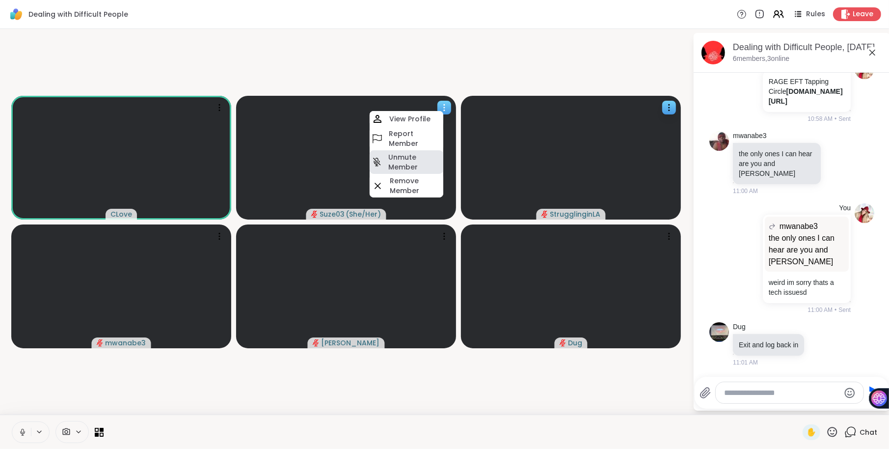
click at [428, 162] on h4 "Unmute Member" at bounding box center [414, 162] width 53 height 20
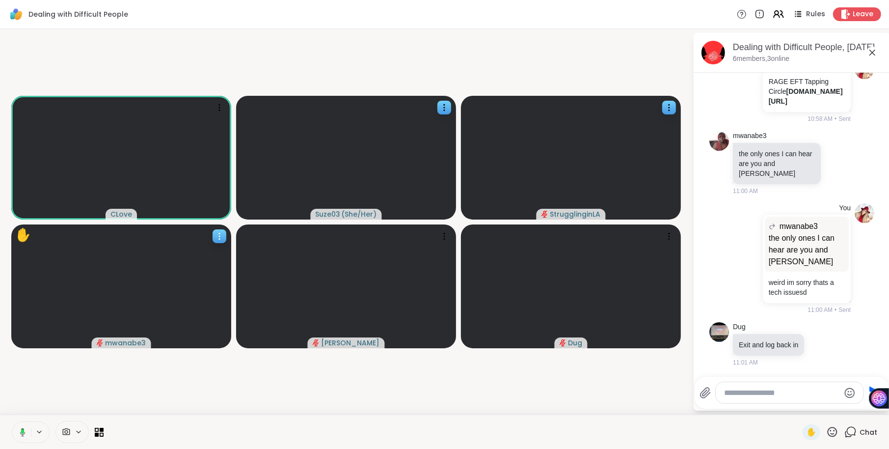
click at [215, 234] on icon at bounding box center [220, 236] width 10 height 10
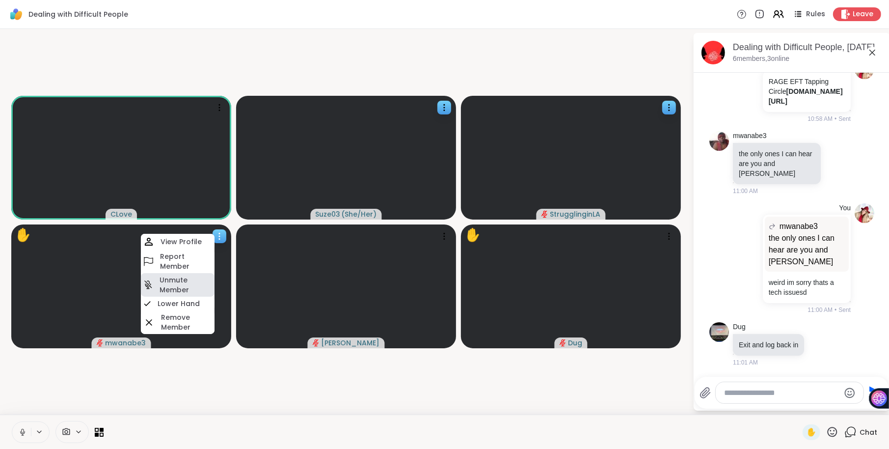
click at [180, 280] on h4 "Unmute Member" at bounding box center [186, 285] width 53 height 20
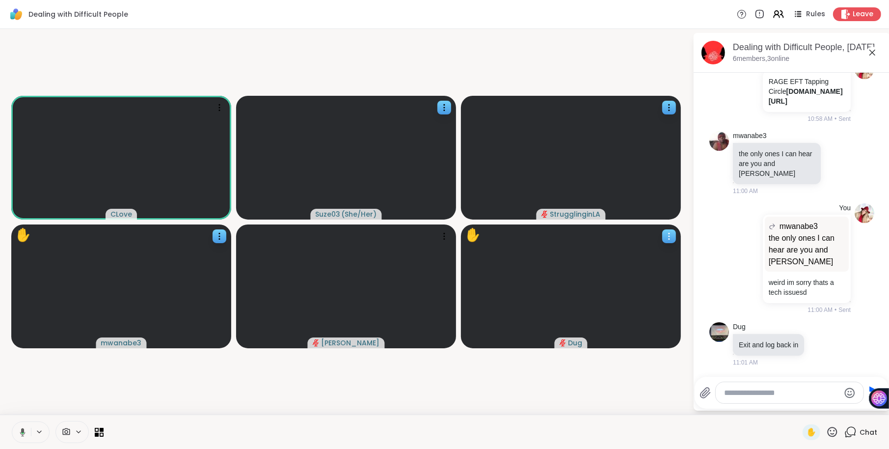
click at [672, 236] on icon at bounding box center [669, 236] width 10 height 10
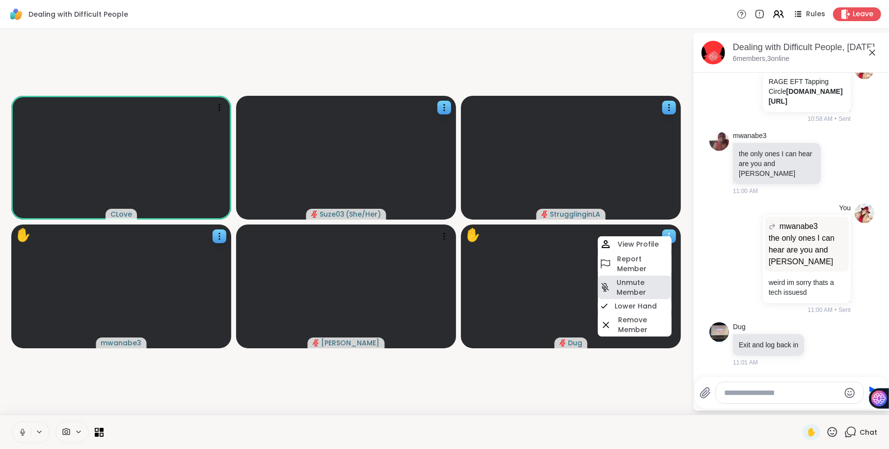
click at [639, 290] on h4 "Unmute Member" at bounding box center [643, 287] width 53 height 20
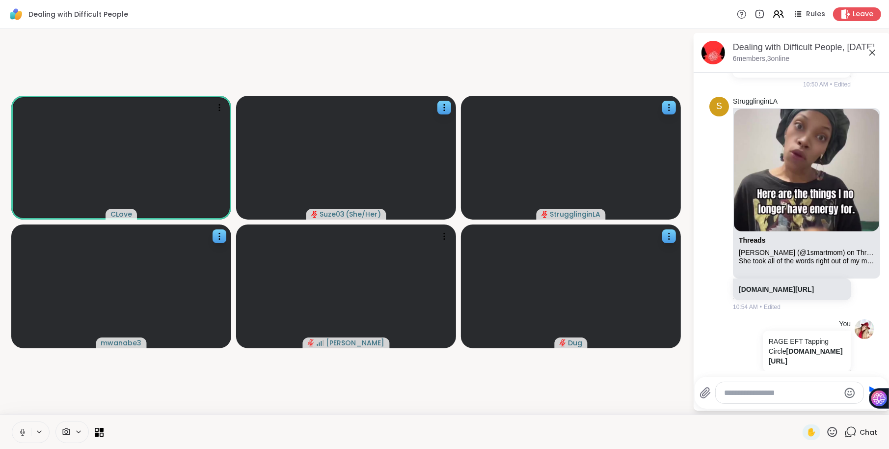
scroll to position [1770, 0]
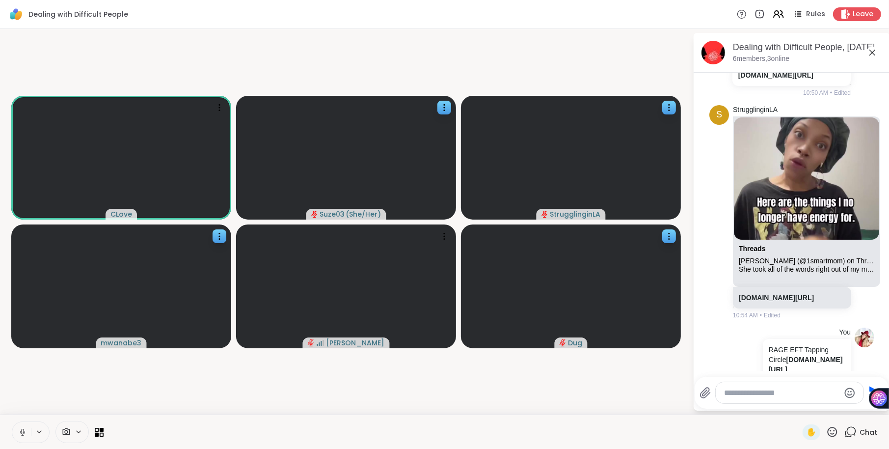
drag, startPoint x: 784, startPoint y: 312, endPoint x: 733, endPoint y: 274, distance: 63.8
click at [733, 86] on div "docs.google.com/document/d/1gfhdksBLG_oa4KuyNmk6qk7Z_F9q2WnACBsdulxBUNg/edit?us…" at bounding box center [791, 75] width 118 height 22
copy link "docs.google.com/document/d/1gfhdksBLG_oa4KuyNmk6qk7Z_F9q2WnACBsdulxBUNg/edit?us…"
click at [743, 395] on textarea "Type your message" at bounding box center [782, 393] width 115 height 10
paste textarea "**********"
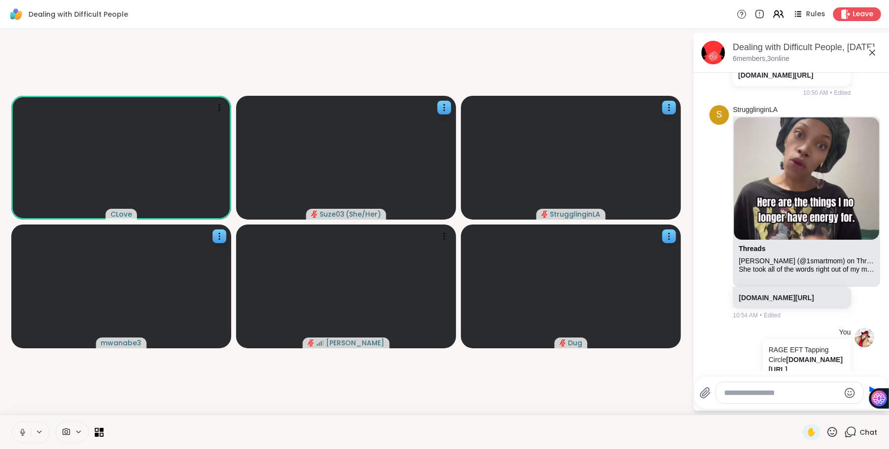
type textarea "**********"
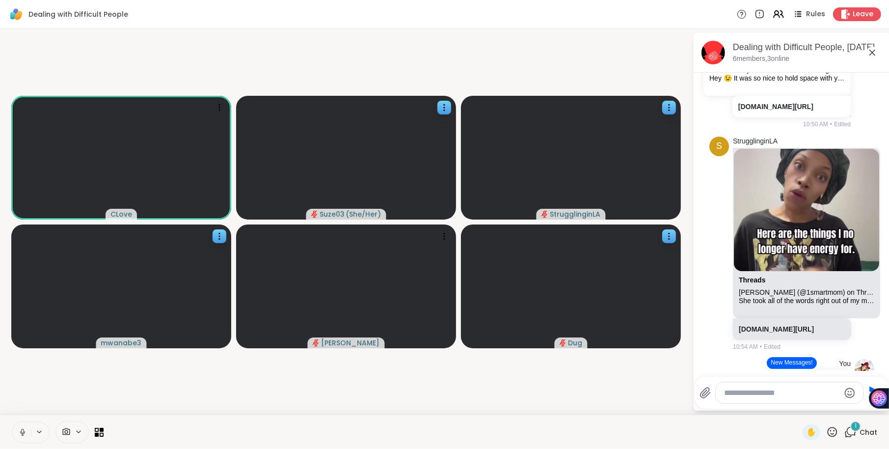
scroll to position [1736, 0]
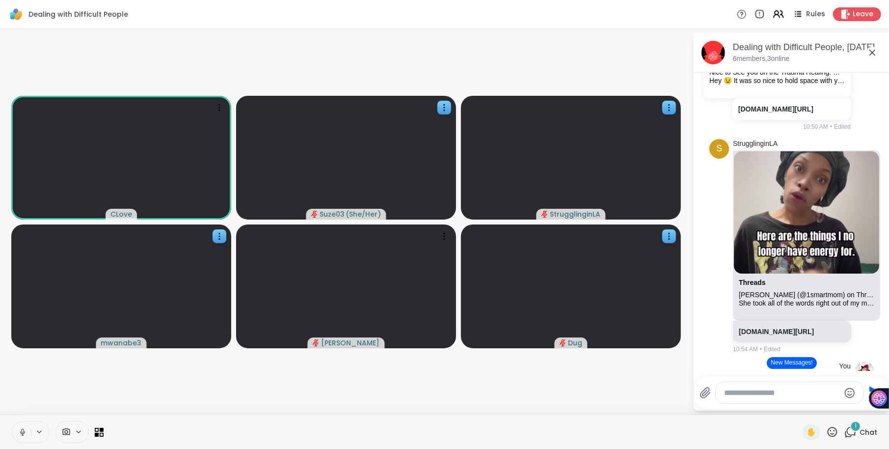
drag, startPoint x: 787, startPoint y: 341, endPoint x: 737, endPoint y: 309, distance: 59.4
click at [737, 120] on div "docs.google.com/document/d/1gfhdksBLG_oa4KuyNmk6qk7Z_F9q2WnACBsdulxBUNg/edit?us…" at bounding box center [791, 109] width 118 height 22
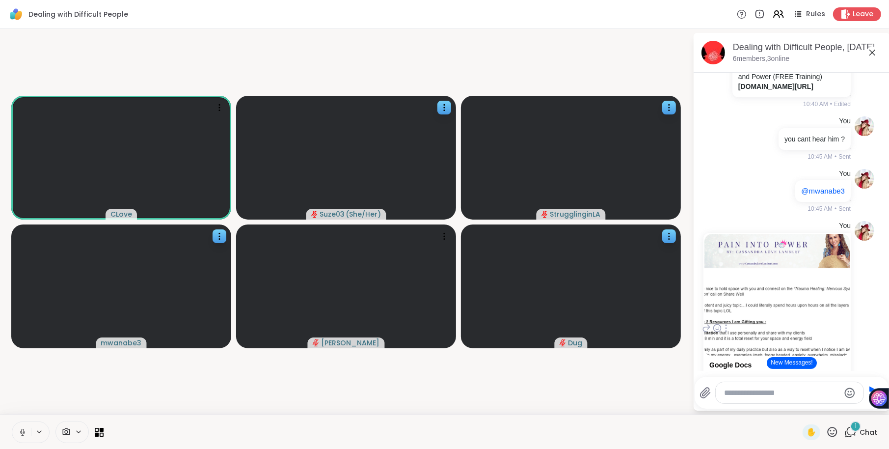
scroll to position [1436, 0]
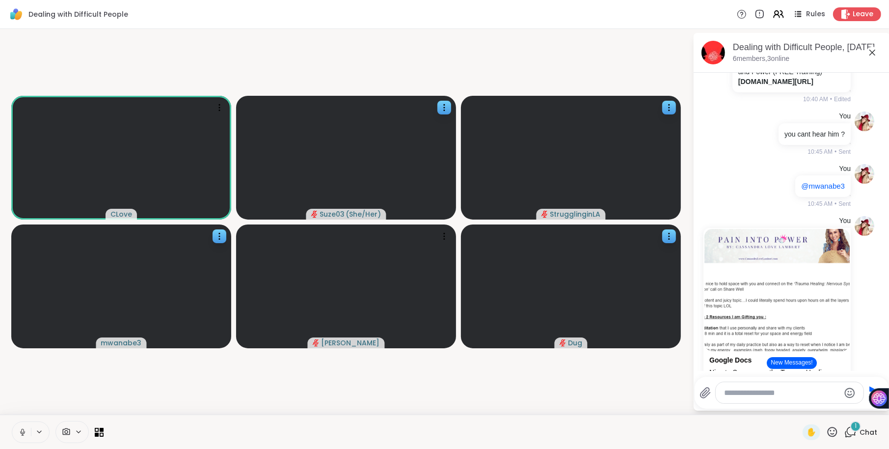
drag, startPoint x: 768, startPoint y: 291, endPoint x: 735, endPoint y: 256, distance: 47.2
click at [735, 92] on div "3 keys to Regain your Confidence and Power (FREE Training) cassandralovelambert…" at bounding box center [791, 71] width 118 height 41
copy p "3 keys to Regain your Confidence and Power (FREE Training) cassandralovelambert…"
click at [734, 396] on textarea "Type your message" at bounding box center [782, 393] width 115 height 10
paste textarea "**********"
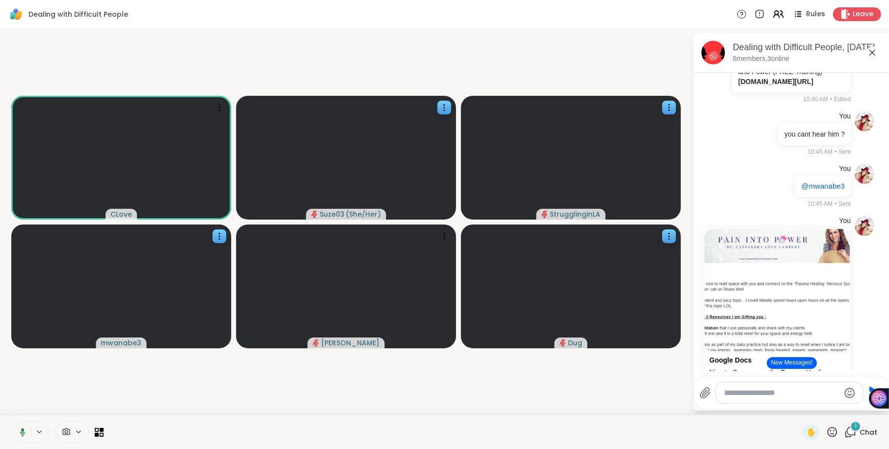
type textarea "**********"
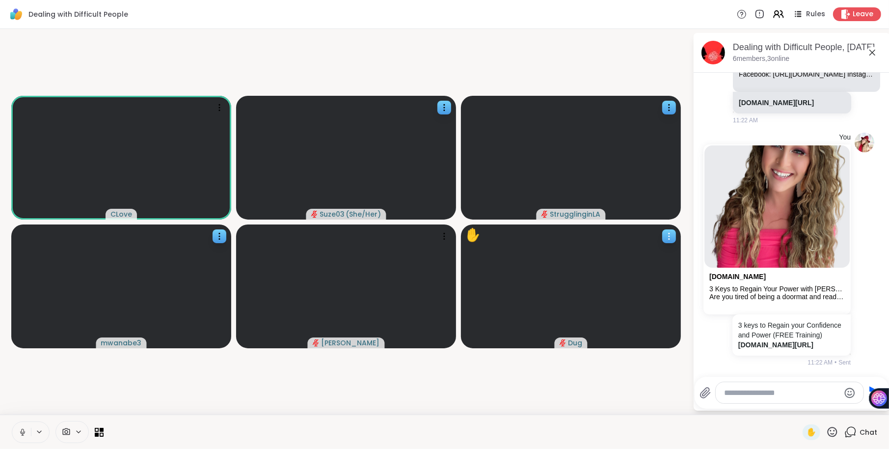
click at [666, 235] on icon at bounding box center [669, 236] width 10 height 10
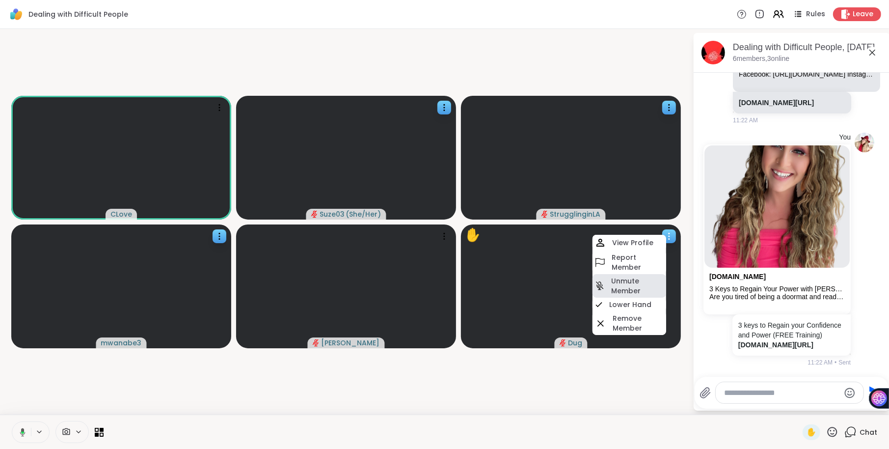
click at [628, 289] on h4 "Unmute Member" at bounding box center [637, 286] width 53 height 20
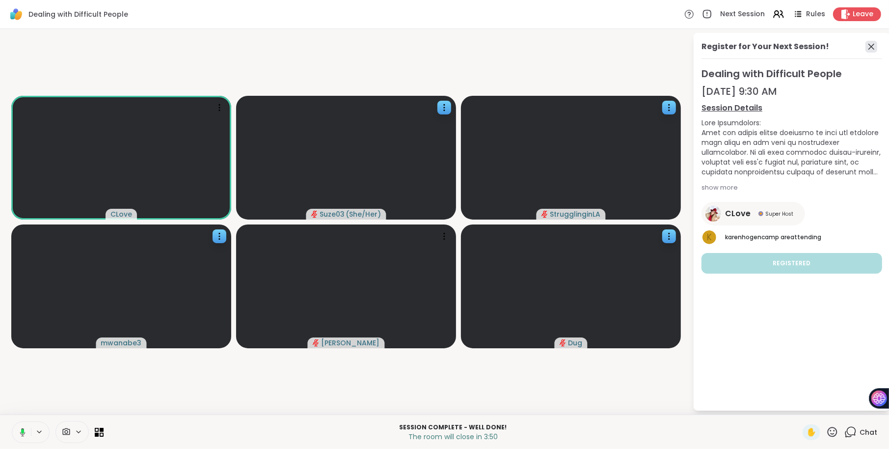
click at [874, 47] on icon at bounding box center [871, 47] width 12 height 12
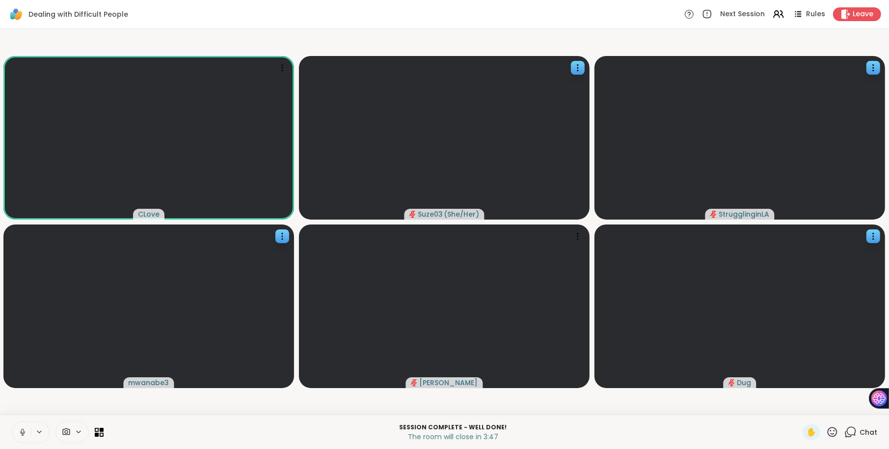
click at [857, 436] on icon at bounding box center [850, 432] width 12 height 12
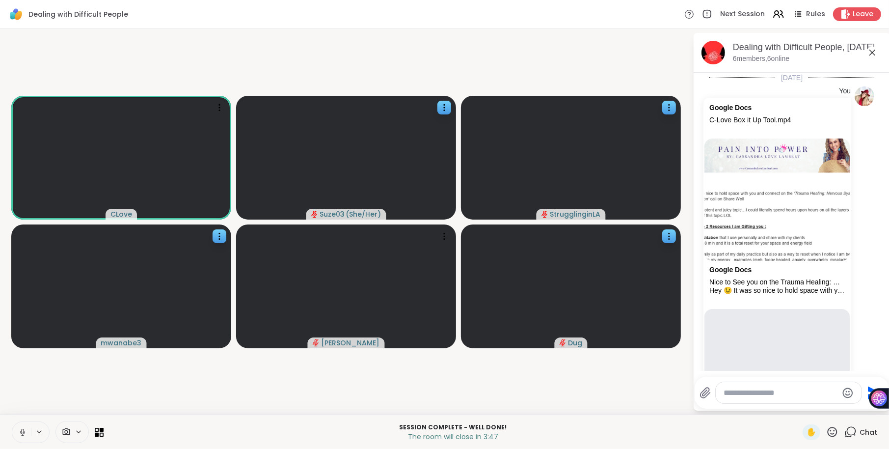
scroll to position [3053, 0]
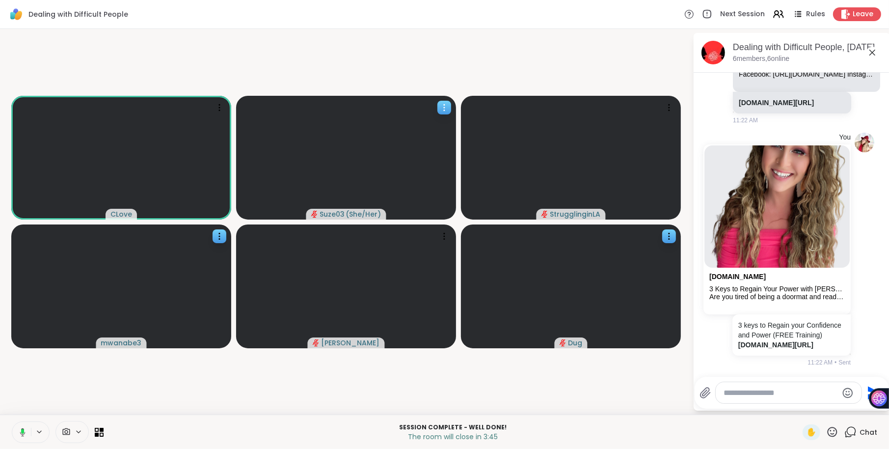
click at [439, 105] on icon at bounding box center [444, 108] width 10 height 10
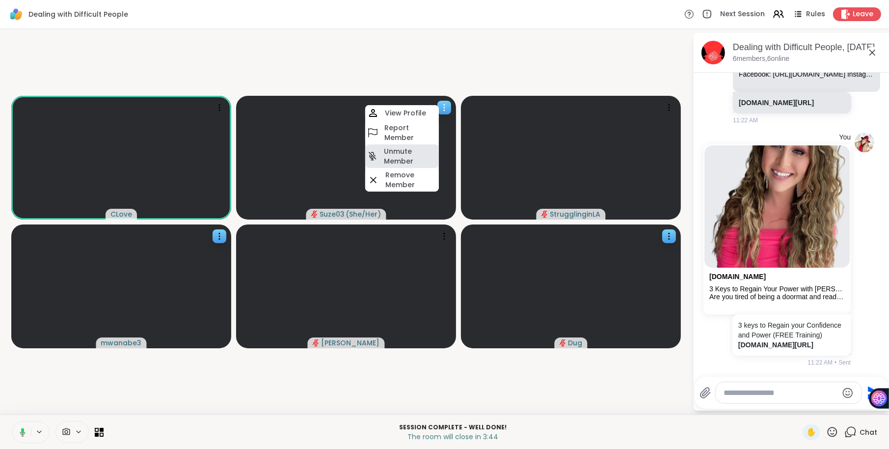
click at [396, 149] on h4 "Unmute Member" at bounding box center [410, 156] width 53 height 20
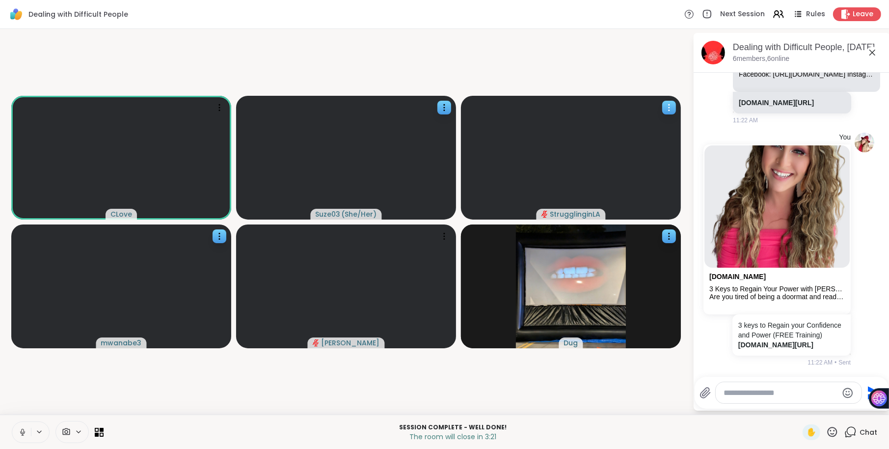
click at [669, 108] on icon at bounding box center [669, 108] width 10 height 10
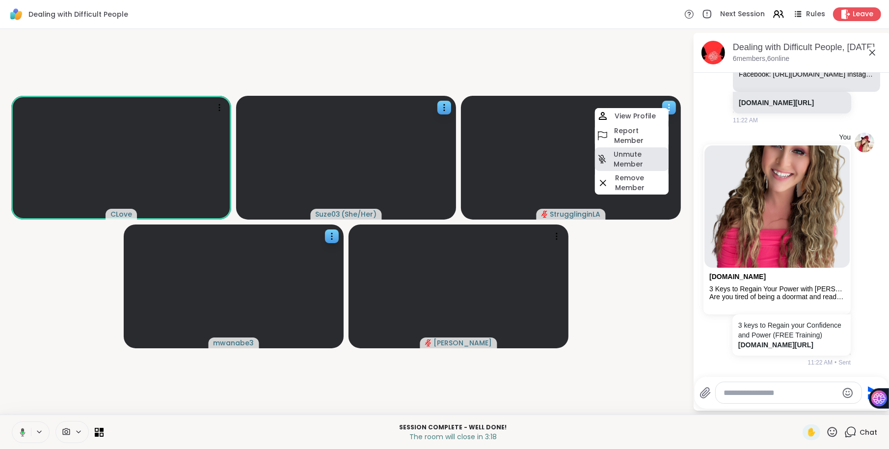
click at [638, 157] on h4 "Unmute Member" at bounding box center [640, 159] width 53 height 20
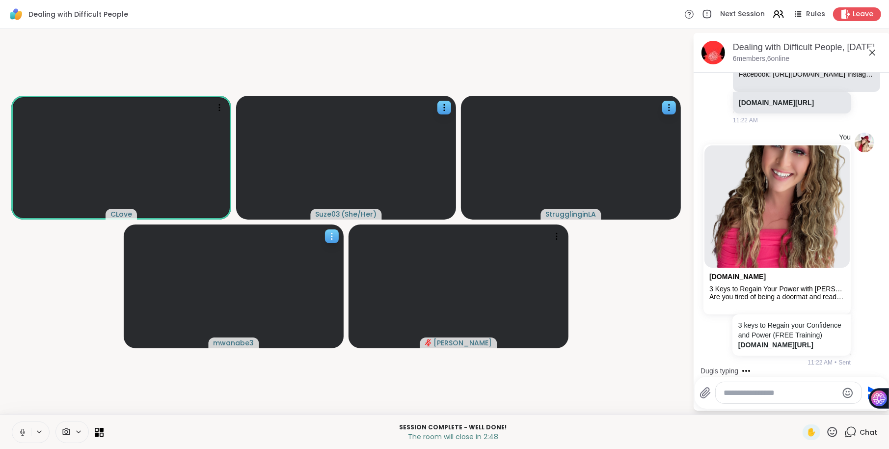
click at [334, 236] on icon at bounding box center [332, 236] width 10 height 10
click at [324, 361] on video-player-container "CLove Suze03 ( She/Her ) StrugglinginLA mwanabe3 Vicke" at bounding box center [346, 222] width 681 height 378
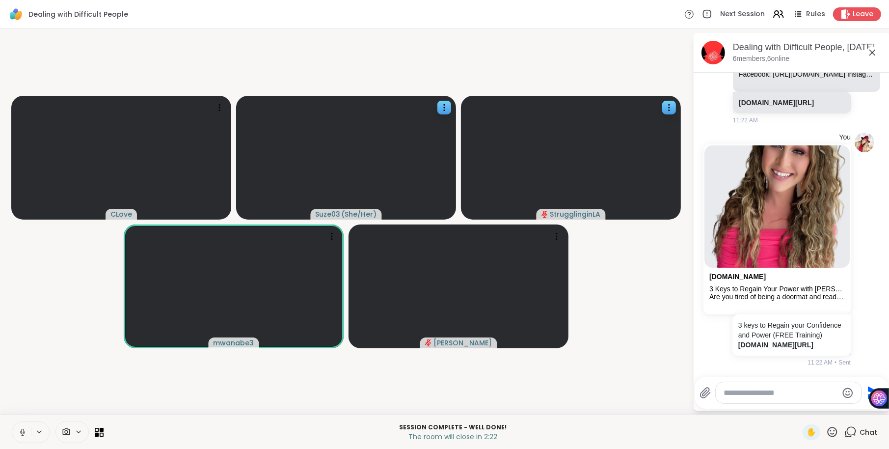
scroll to position [3144, 0]
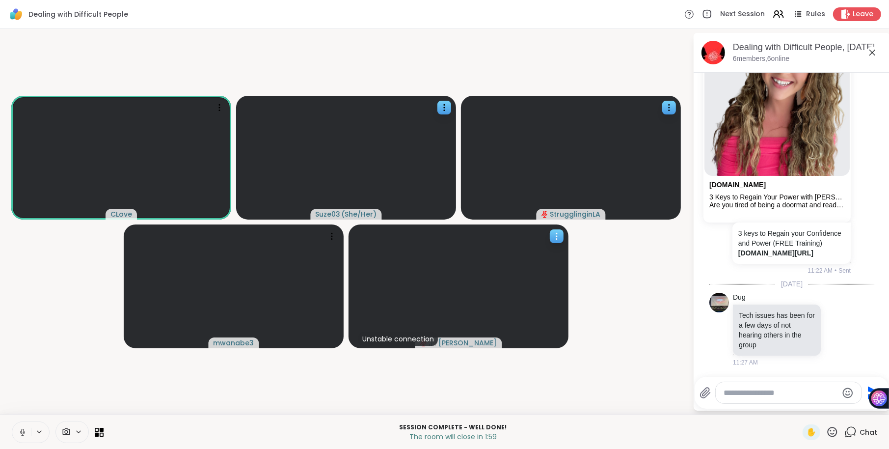
click at [556, 239] on icon at bounding box center [556, 239] width 1 height 1
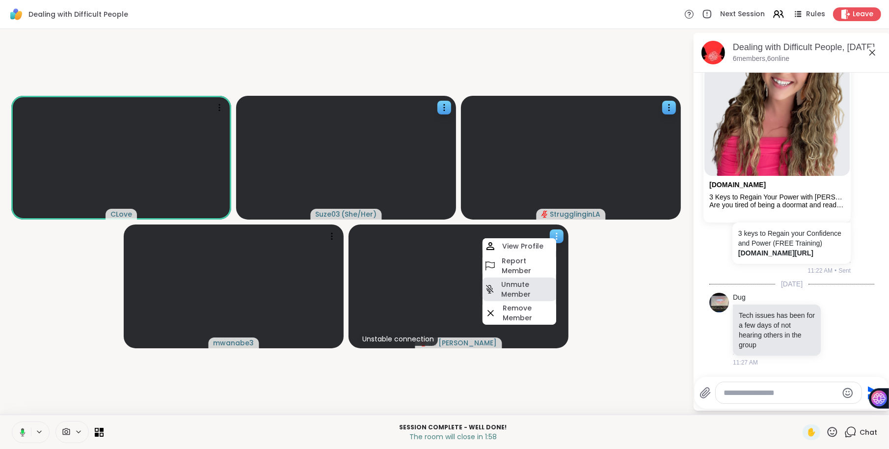
click at [536, 291] on h4 "Unmute Member" at bounding box center [527, 289] width 53 height 20
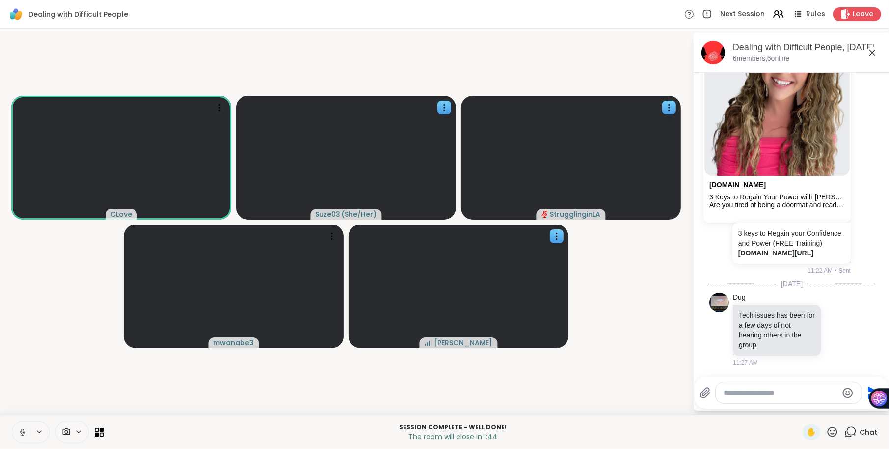
click at [754, 395] on textarea "Type your message" at bounding box center [781, 393] width 114 height 10
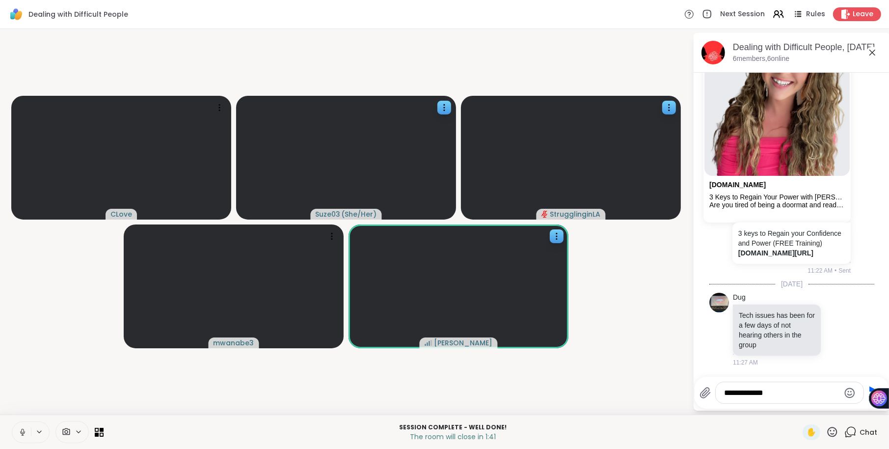
type textarea "**********"
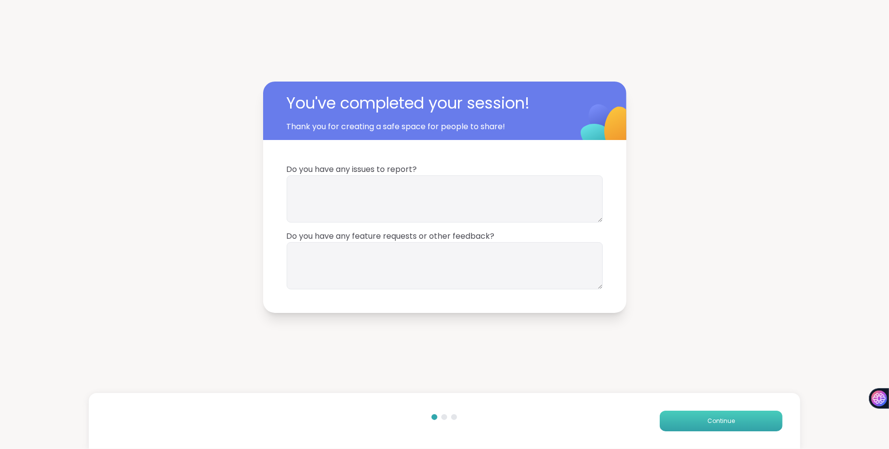
click at [701, 424] on button "Continue" at bounding box center [721, 420] width 123 height 21
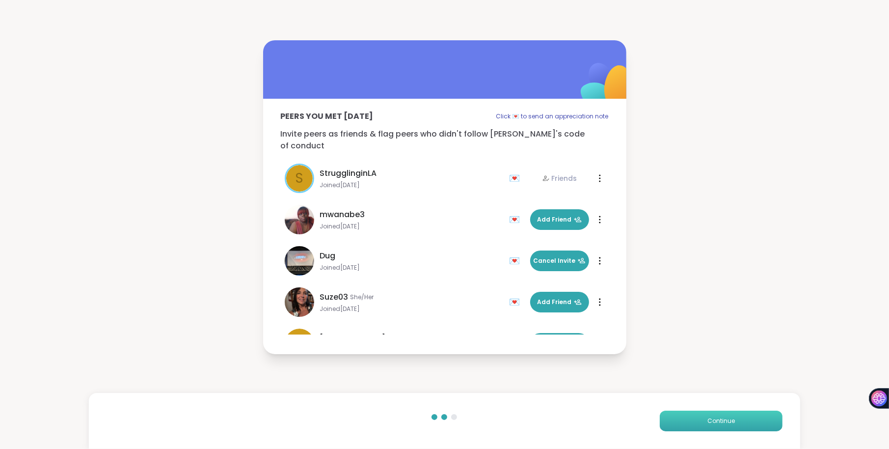
click at [702, 426] on button "Continue" at bounding box center [721, 420] width 123 height 21
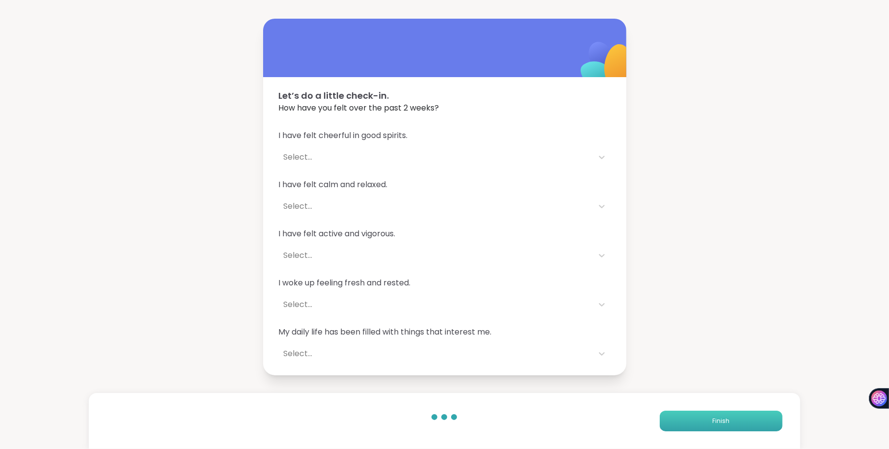
click at [704, 429] on button "Finish" at bounding box center [721, 420] width 123 height 21
